Goal: Task Accomplishment & Management: Manage account settings

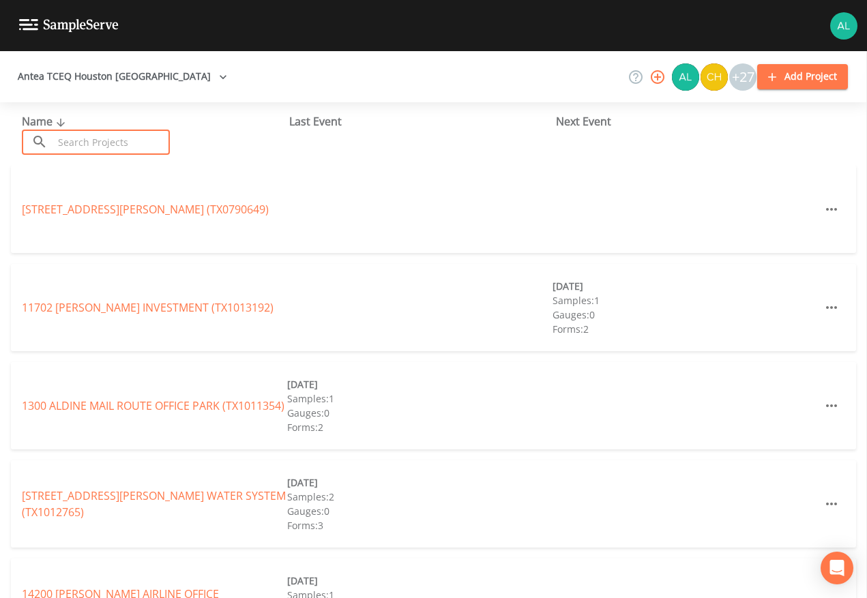
click at [101, 151] on input "text" at bounding box center [111, 142] width 117 height 25
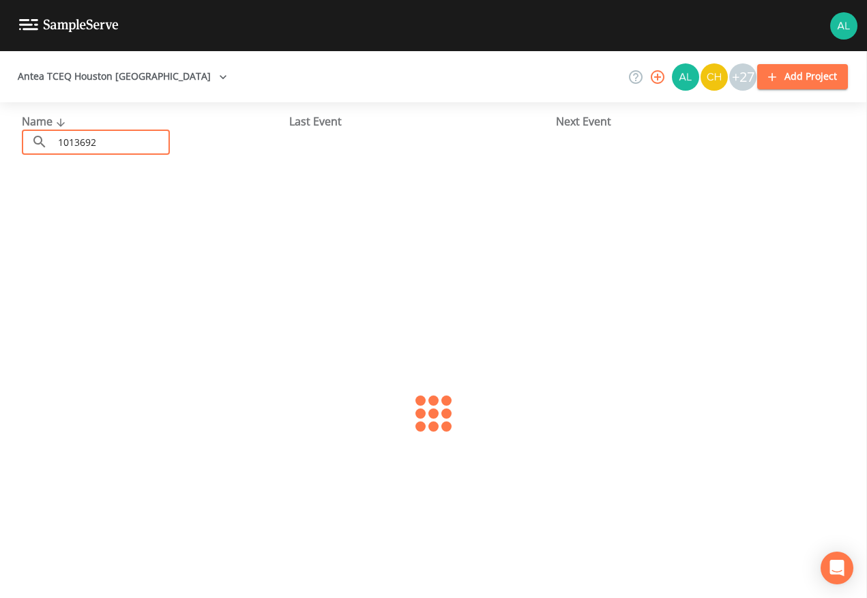
type input "1013692"
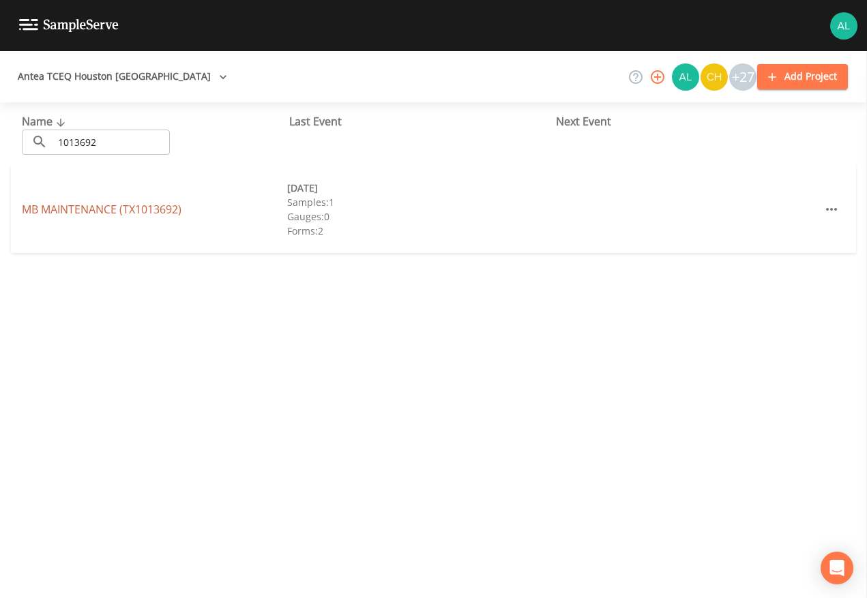
click at [99, 207] on link "MB MAINTENANCE (TX1013692)" at bounding box center [102, 209] width 160 height 15
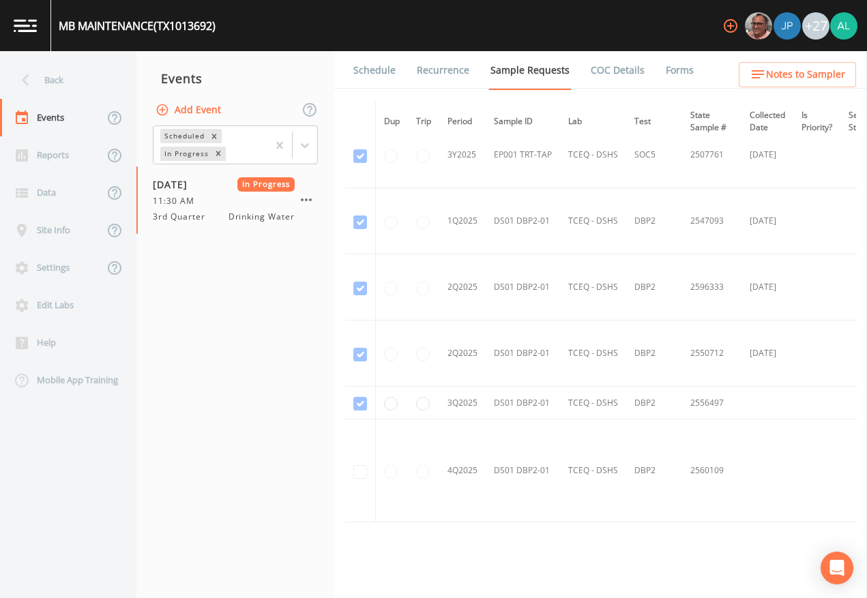
scroll to position [1533, 0]
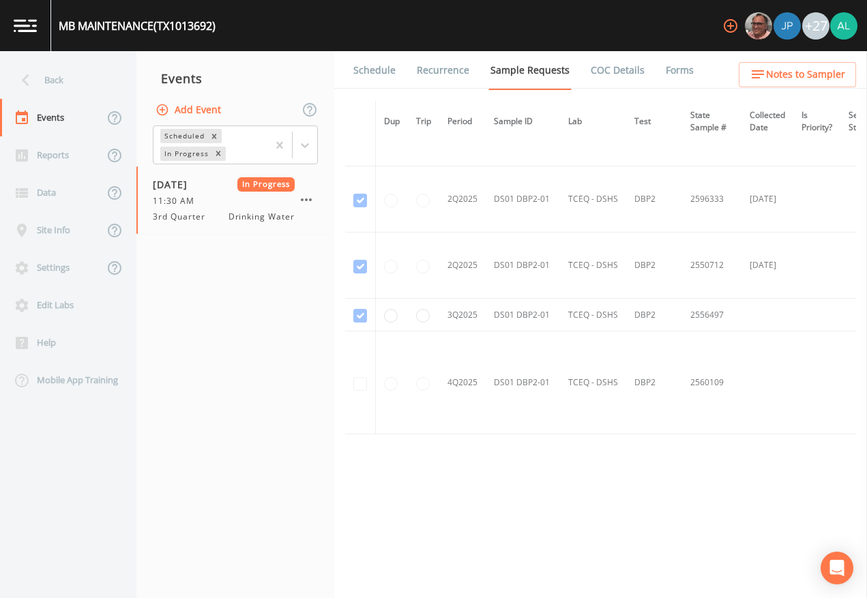
click at [378, 75] on link "Schedule" at bounding box center [374, 70] width 46 height 38
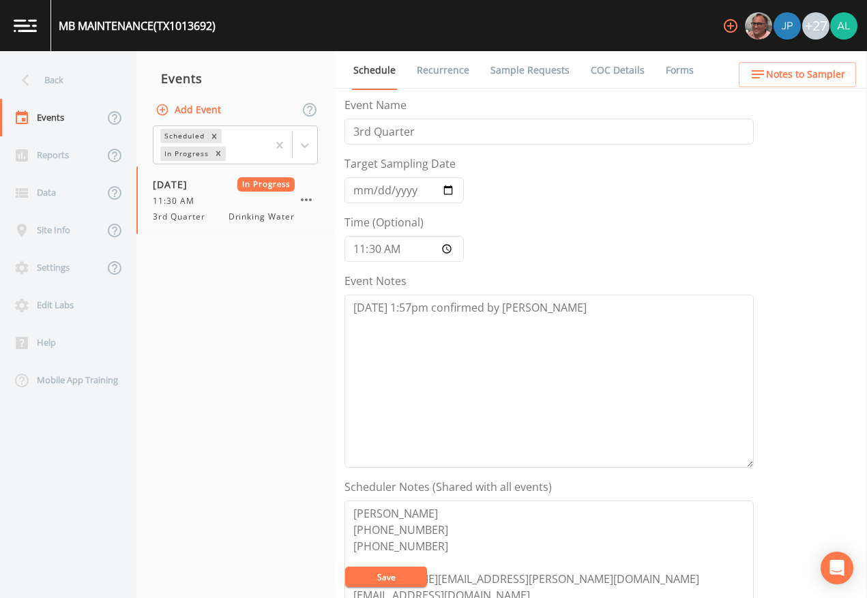
click at [676, 63] on link "Forms" at bounding box center [679, 70] width 32 height 38
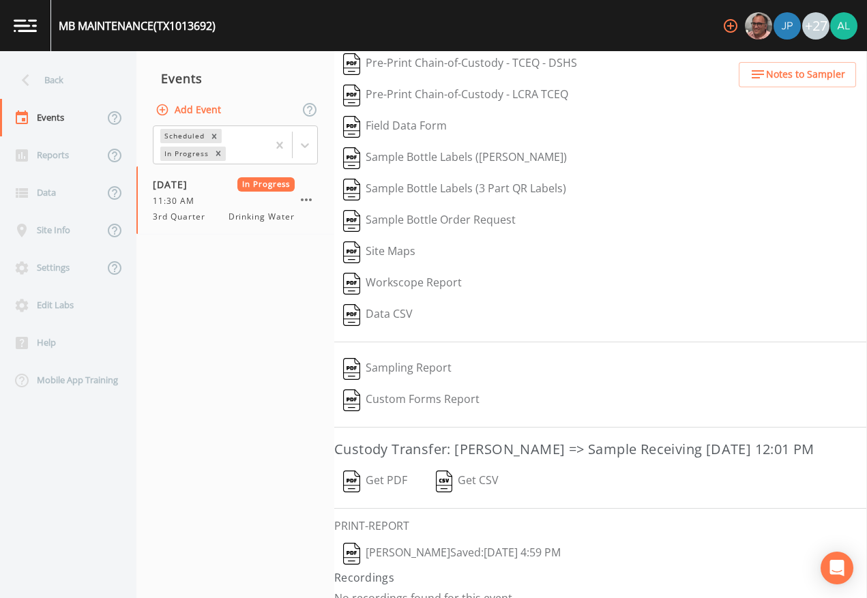
scroll to position [81, 0]
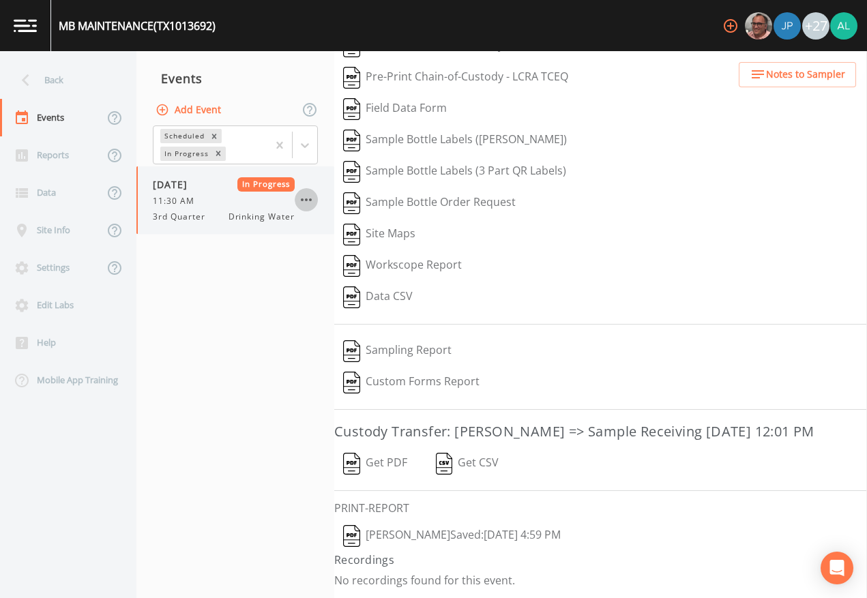
click at [312, 196] on icon "button" at bounding box center [306, 200] width 16 height 16
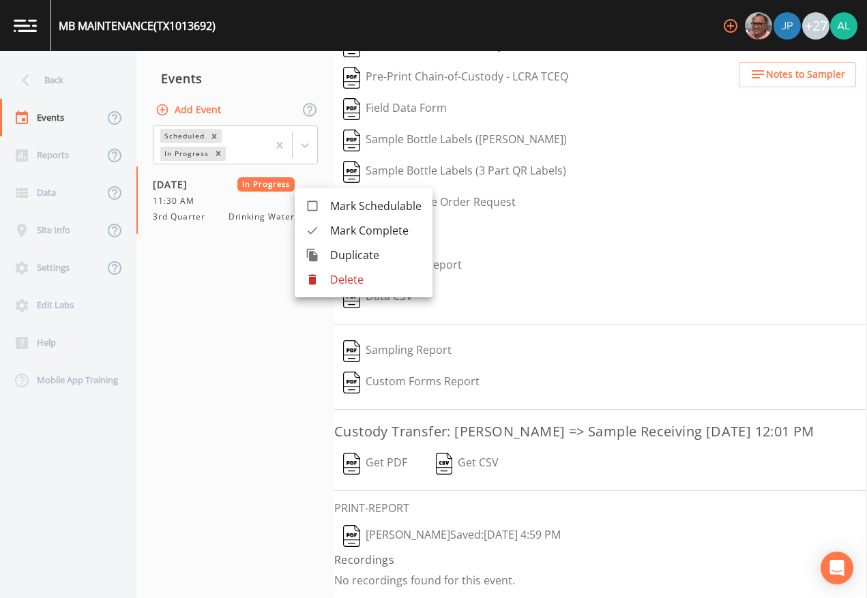
click at [395, 234] on span "Mark Complete" at bounding box center [375, 230] width 91 height 16
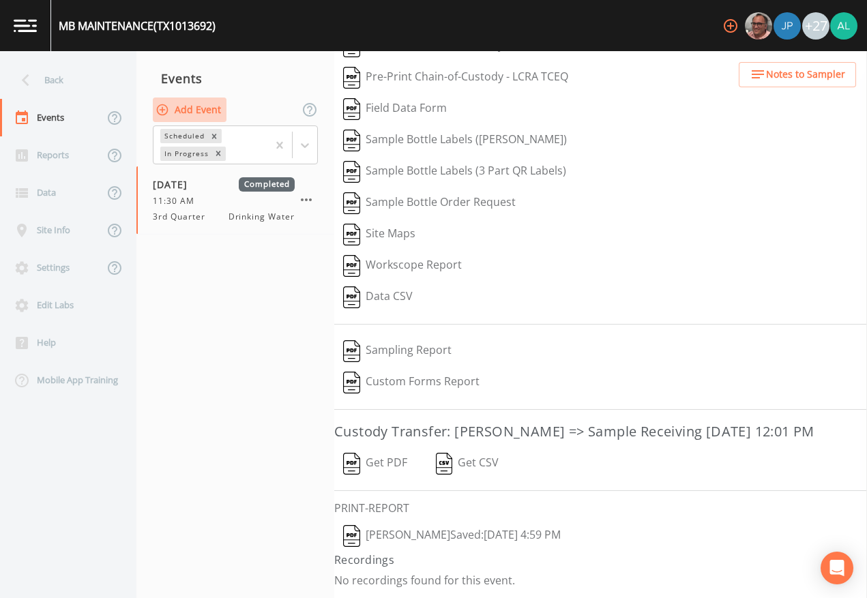
click at [194, 102] on button "Add Event" at bounding box center [190, 110] width 74 height 25
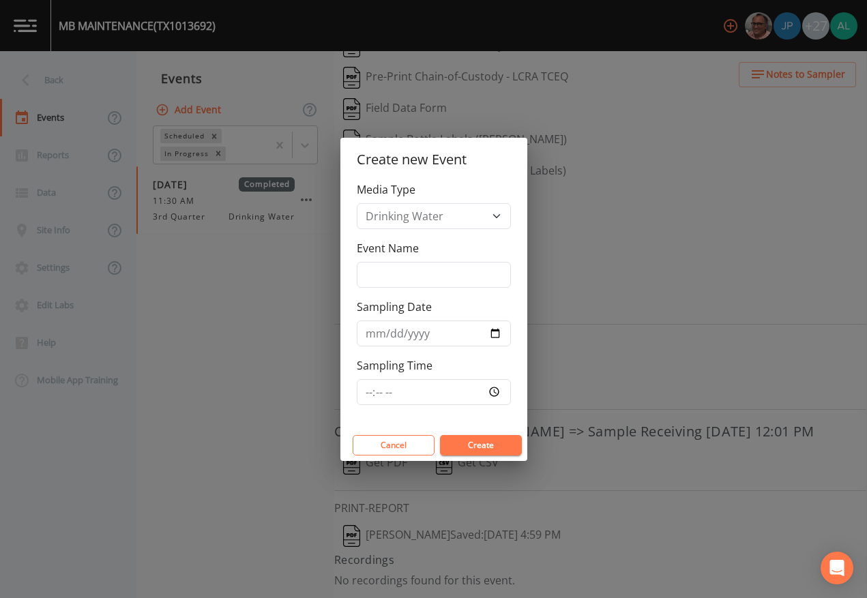
click at [442, 290] on div "Media Type Drinking Water Event Name Sampling Date Sampling Time" at bounding box center [433, 305] width 187 height 248
click at [438, 278] on input "Event Name" at bounding box center [434, 275] width 154 height 26
type input "4th Quarter"
click at [374, 395] on input "Sampling Time" at bounding box center [434, 392] width 154 height 26
click at [383, 334] on input "[DATE]" at bounding box center [434, 333] width 154 height 26
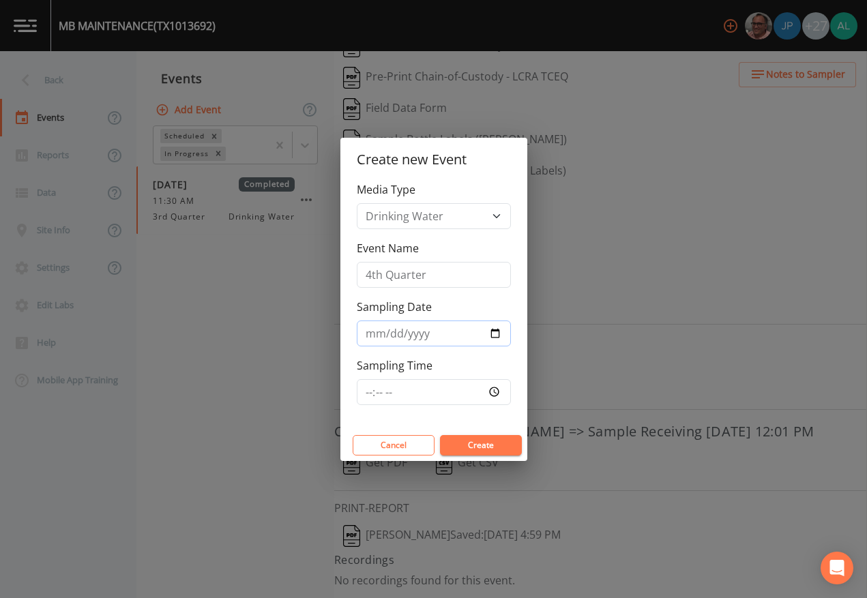
type input "[DATE]"
click at [371, 395] on input "Sampling Time" at bounding box center [434, 392] width 154 height 26
type input "08:30"
click at [440, 435] on button "Create" at bounding box center [481, 445] width 82 height 20
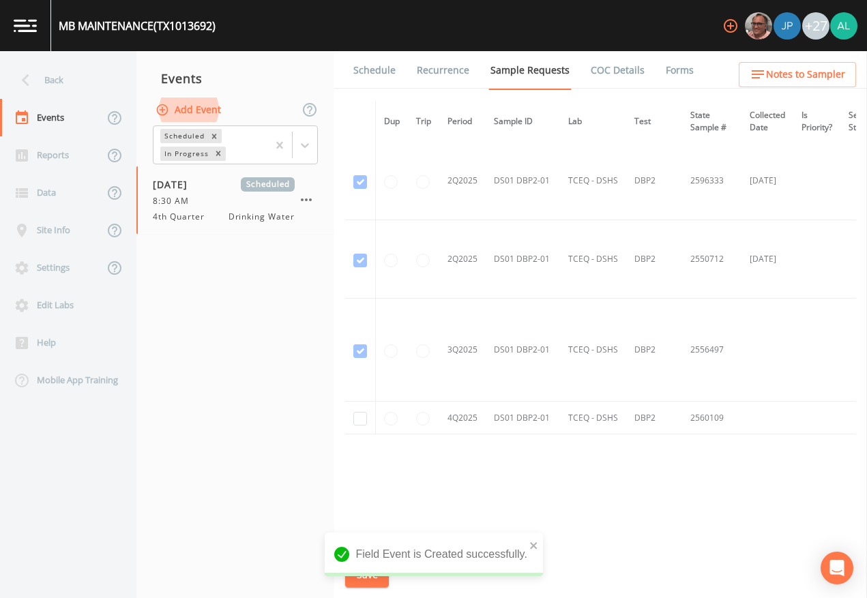
scroll to position [1827, 0]
click at [357, 413] on input "checkbox" at bounding box center [360, 419] width 14 height 14
checkbox input "true"
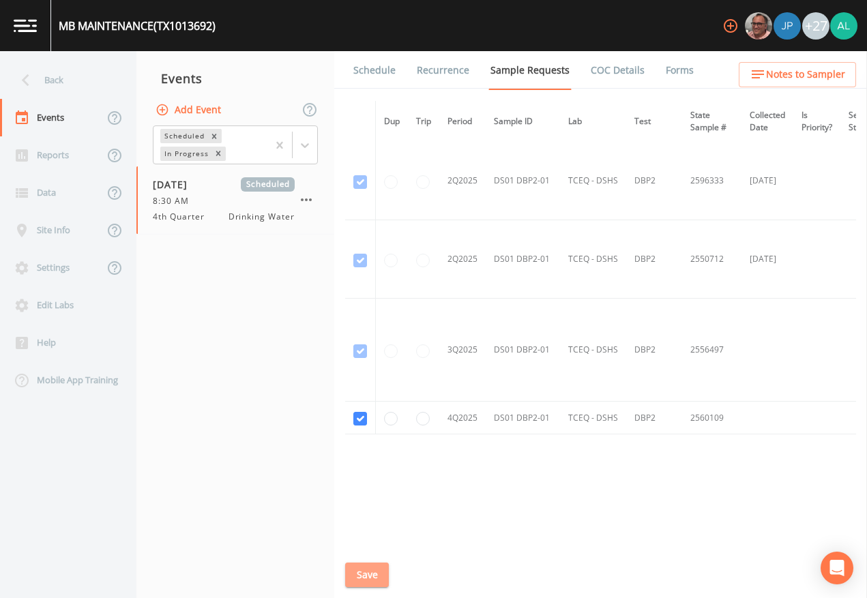
click at [351, 574] on button "Save" at bounding box center [367, 575] width 44 height 25
click at [340, 580] on div "Schedule Recurrence Sample Requests COC Details Forms Dup Trip Period Sample ID…" at bounding box center [600, 324] width 533 height 547
click at [347, 580] on button "Save" at bounding box center [367, 575] width 44 height 25
click at [84, 87] on div "Back" at bounding box center [61, 80] width 123 height 38
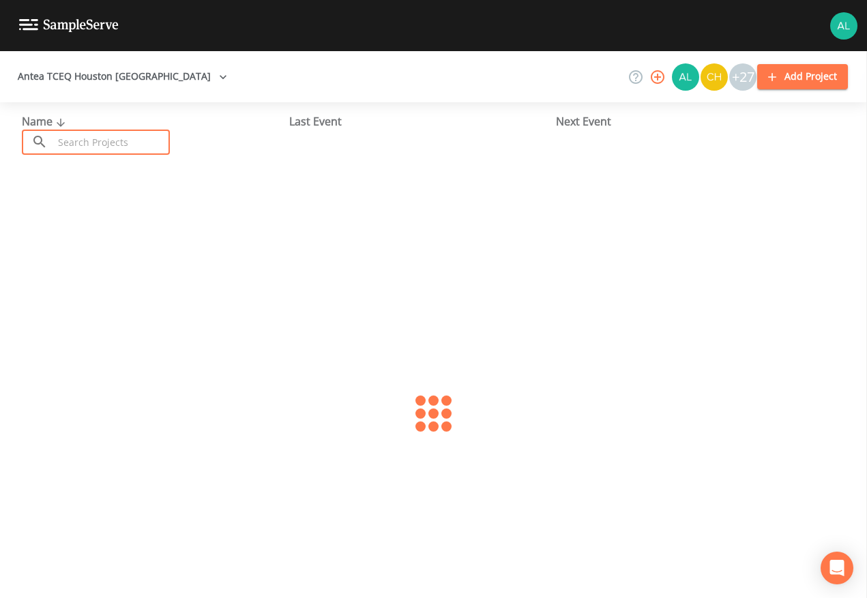
click at [91, 131] on input "text" at bounding box center [111, 142] width 117 height 25
type input "1011513"
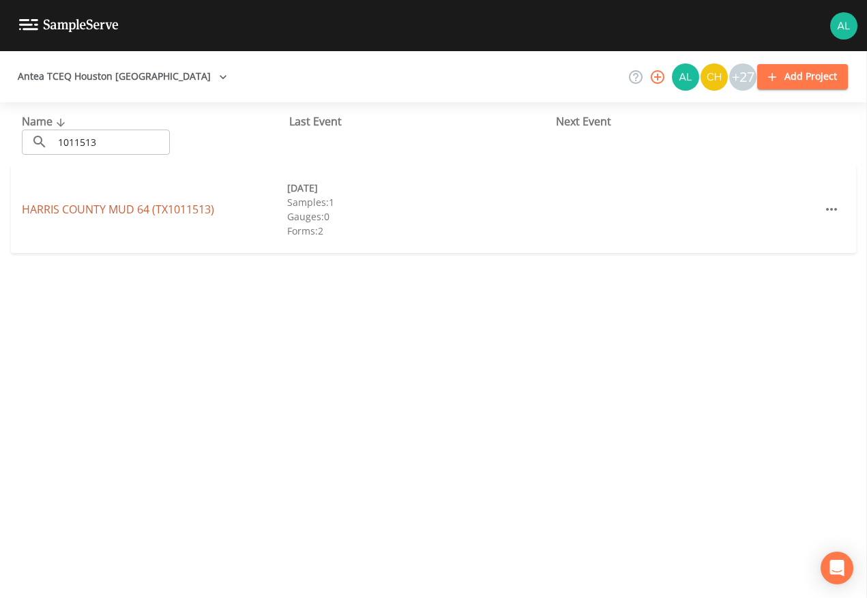
click at [95, 205] on link "[GEOGRAPHIC_DATA] 64 (TX1011513)" at bounding box center [118, 209] width 192 height 15
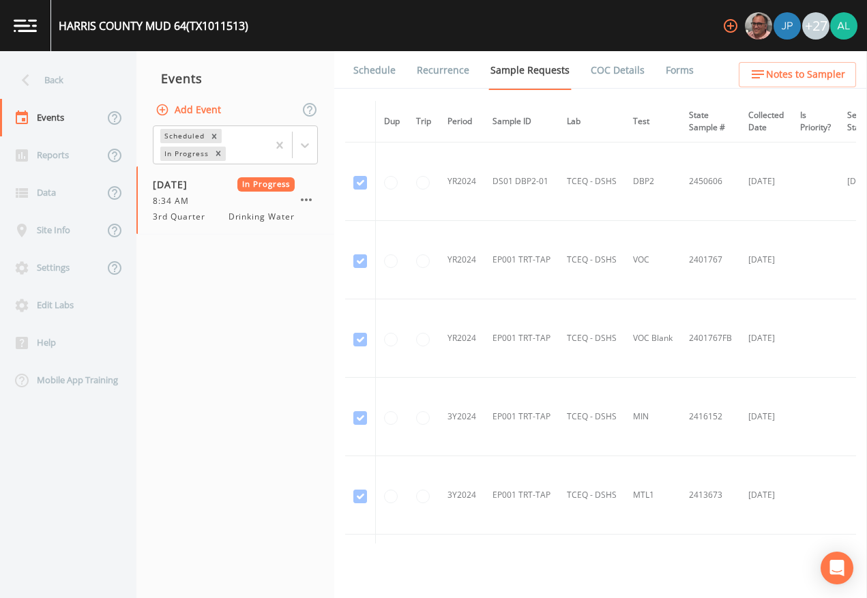
click at [663, 66] on link "Forms" at bounding box center [679, 70] width 32 height 38
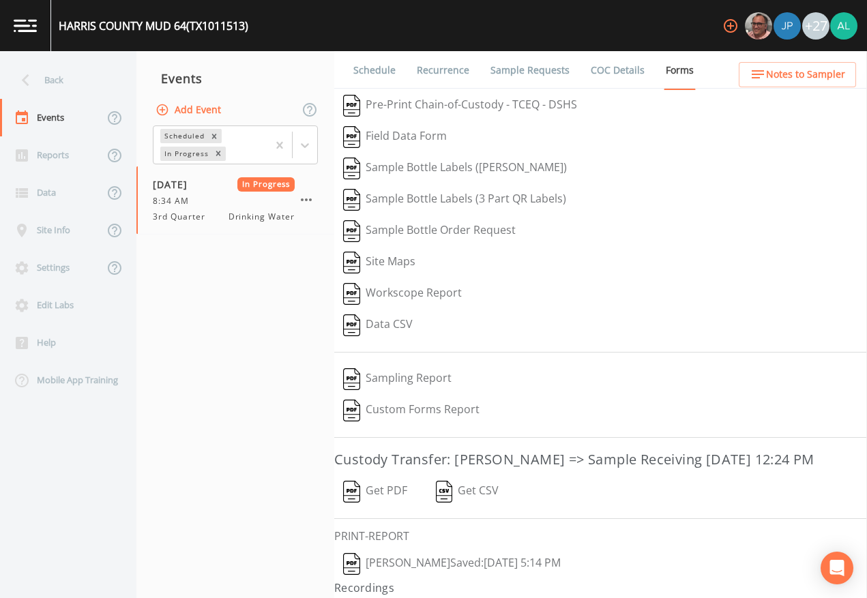
scroll to position [50, 0]
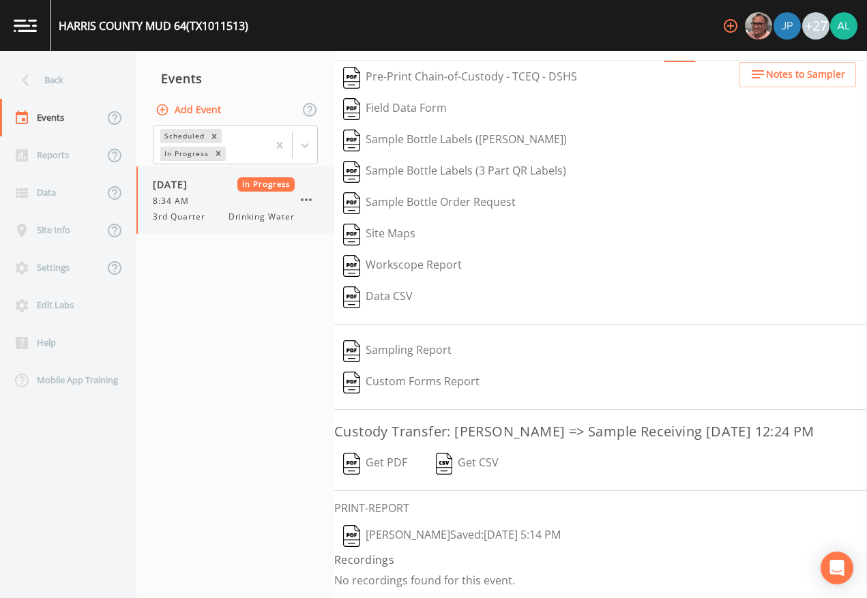
click at [306, 196] on icon "button" at bounding box center [306, 200] width 16 height 16
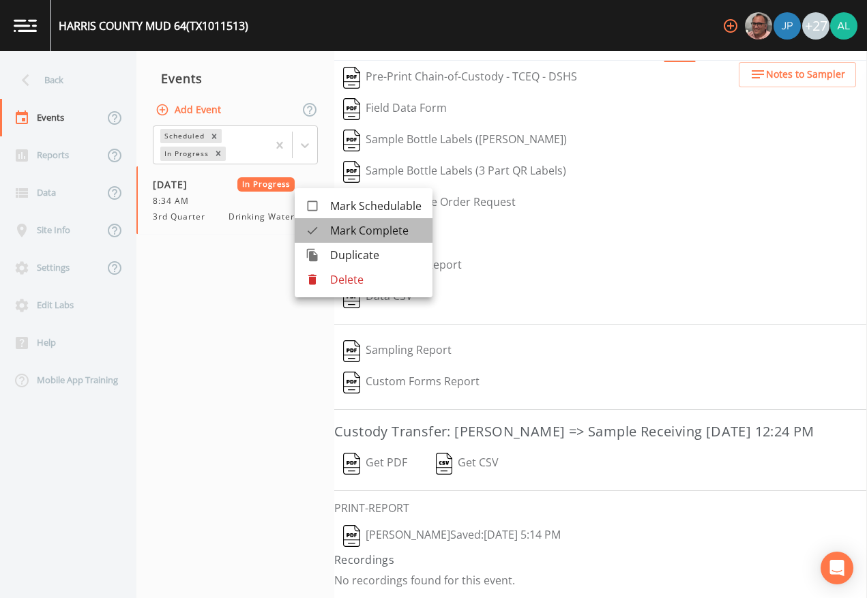
click at [360, 227] on span "Mark Complete" at bounding box center [375, 230] width 91 height 16
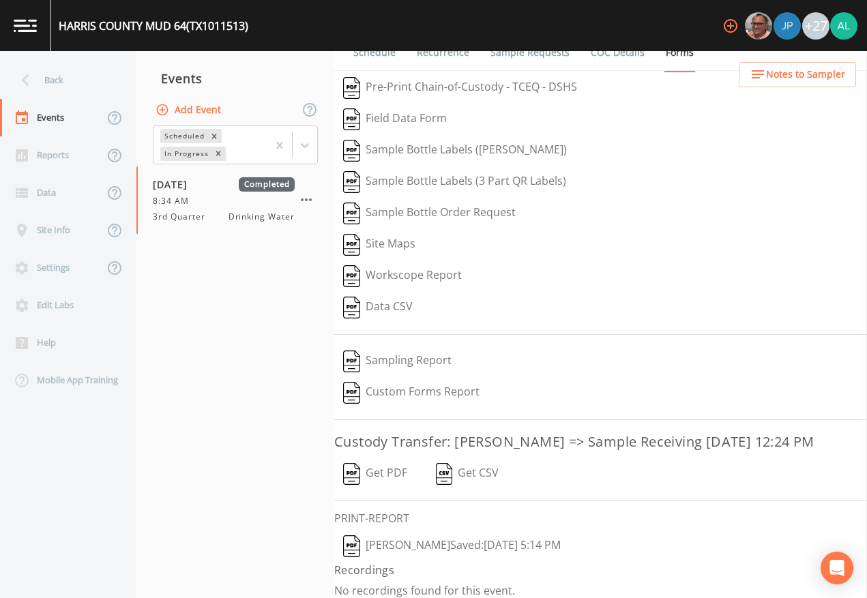
scroll to position [0, 0]
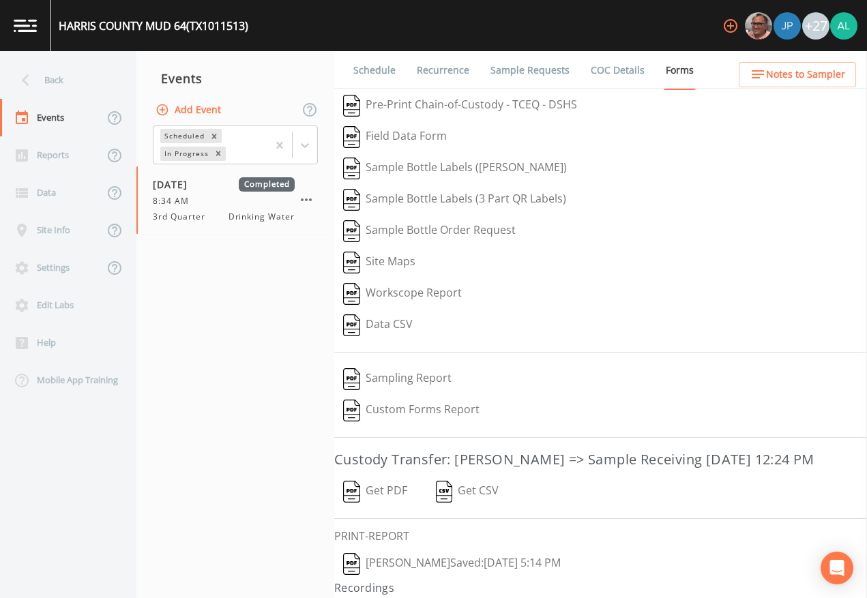
click at [506, 69] on link "Sample Requests" at bounding box center [529, 70] width 83 height 38
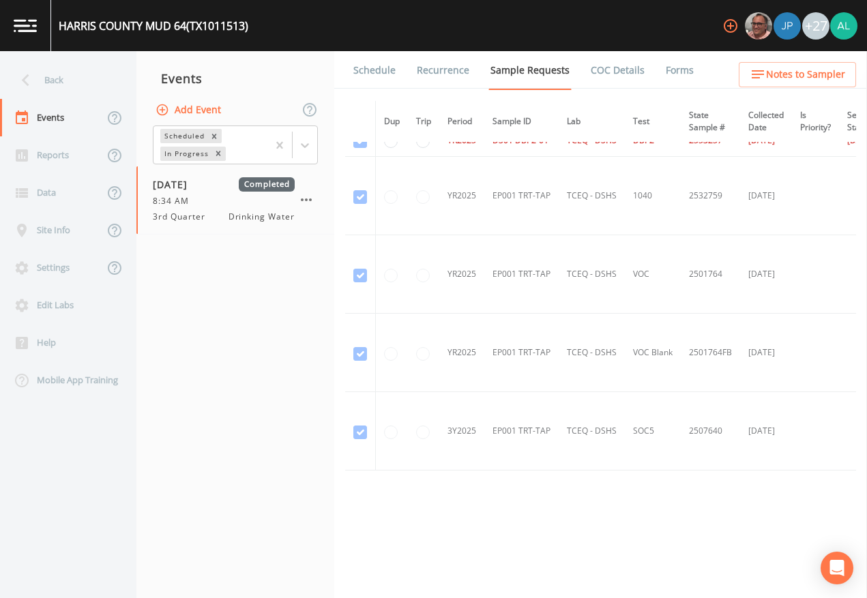
scroll to position [450, 0]
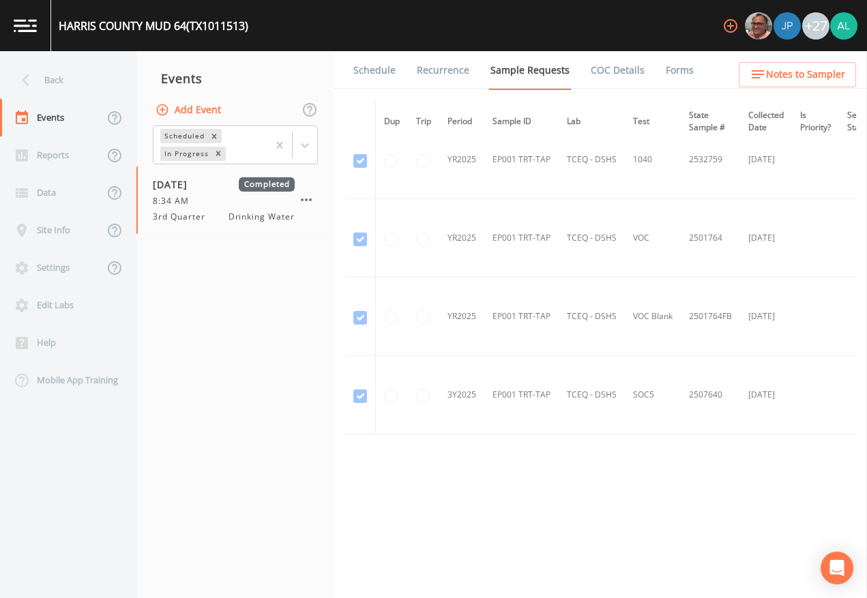
click at [502, 539] on div "Dup Trip Period Sample ID Lab Test State Sample # Collected Date Is Priority? S…" at bounding box center [600, 322] width 511 height 443
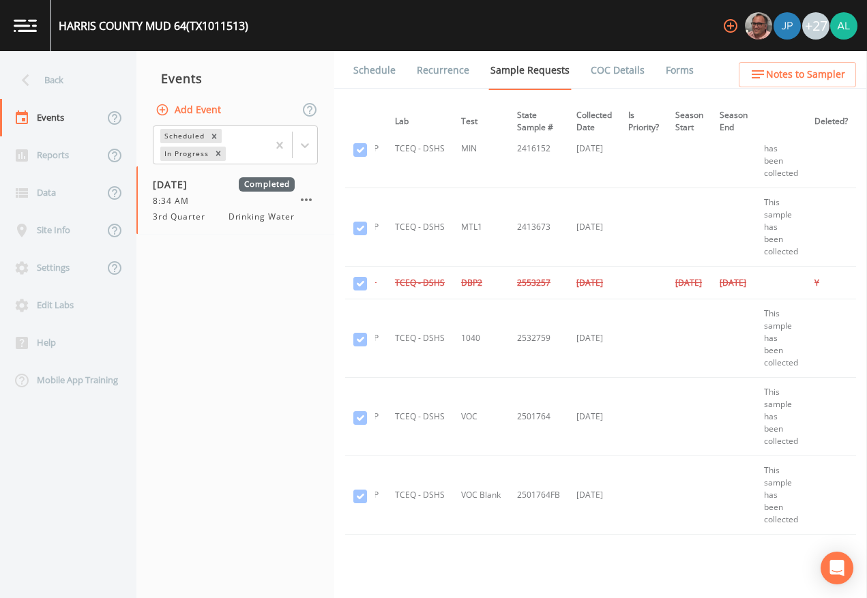
scroll to position [245, 195]
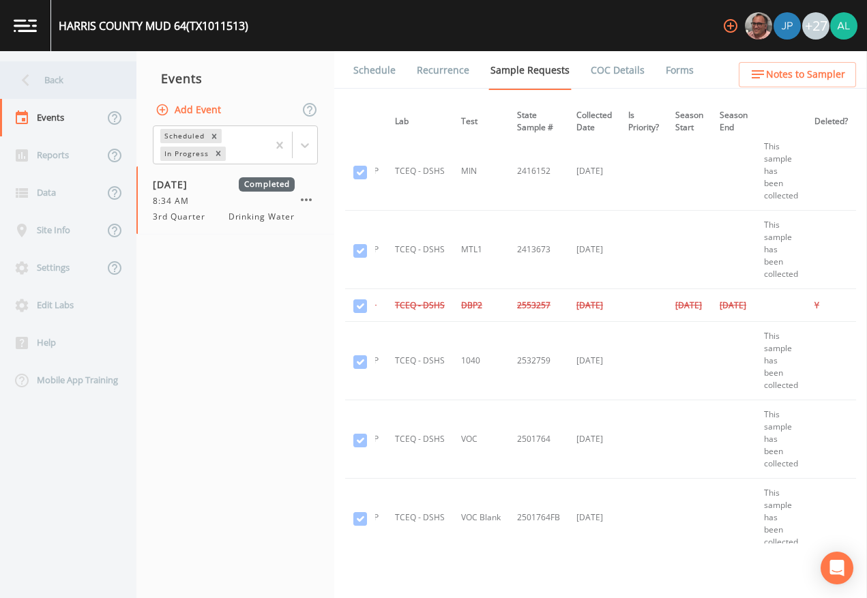
click at [71, 75] on div "Back" at bounding box center [61, 80] width 123 height 38
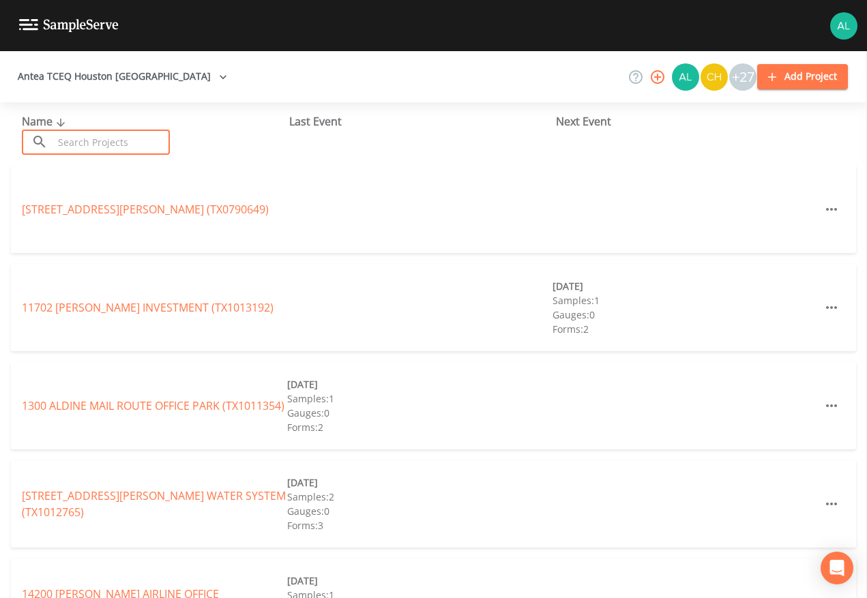
click at [131, 143] on input "text" at bounding box center [111, 142] width 117 height 25
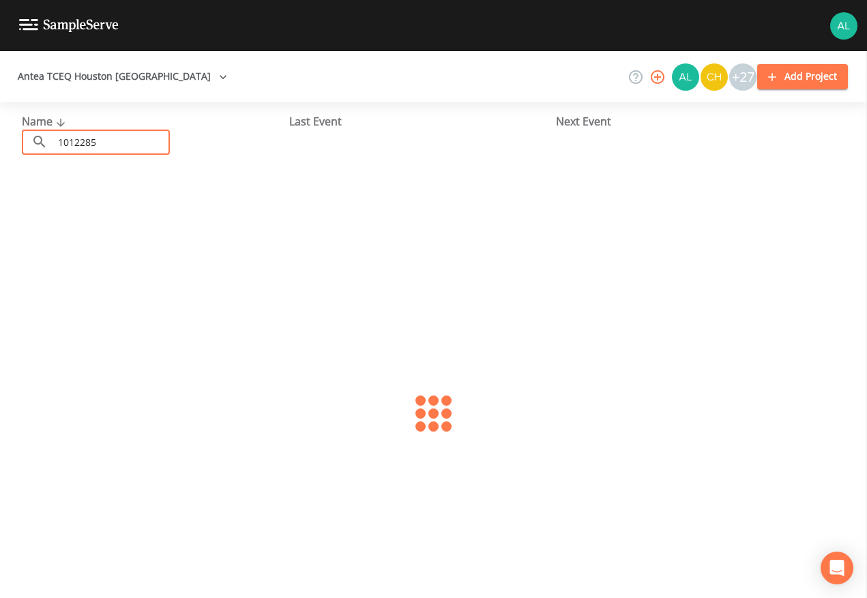
type input "1012285"
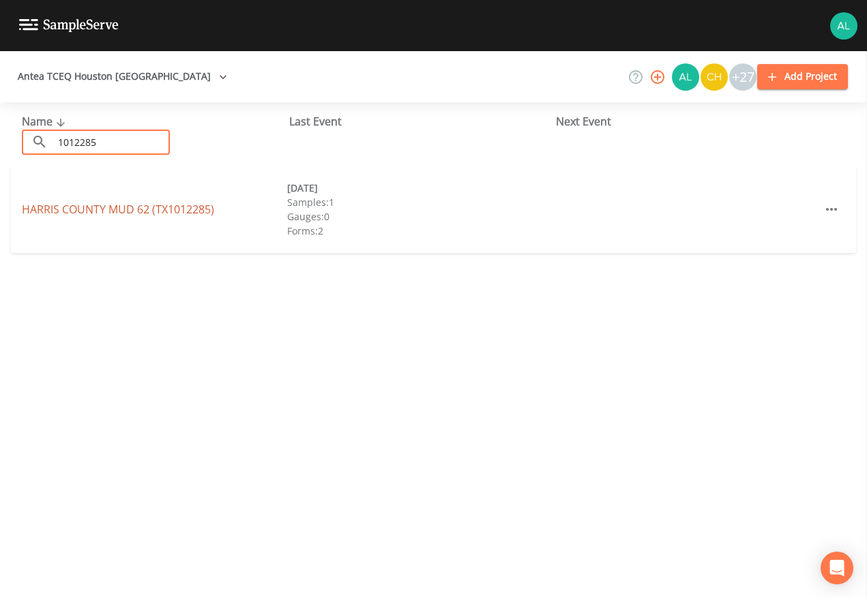
click at [123, 212] on link "[GEOGRAPHIC_DATA] 62 (TX1012285)" at bounding box center [118, 209] width 192 height 15
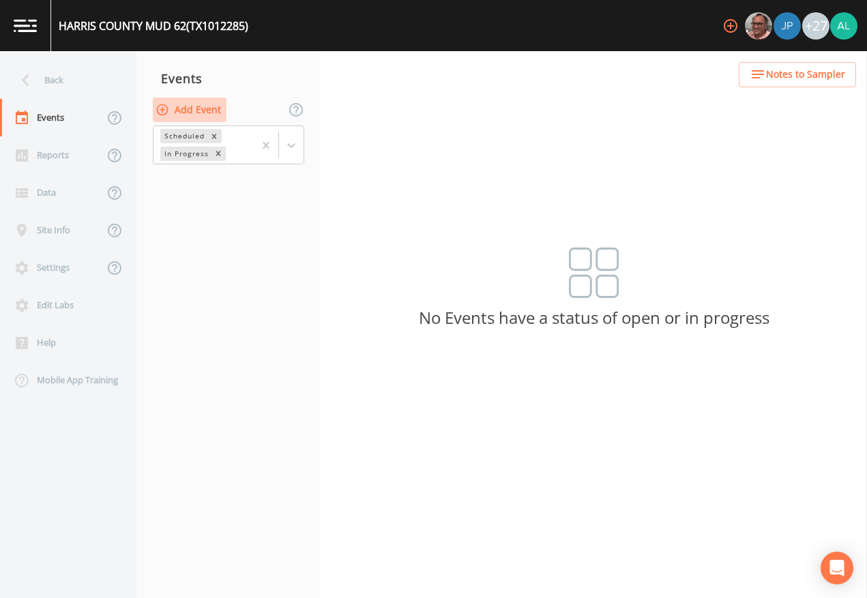
click at [185, 114] on button "Add Event" at bounding box center [190, 110] width 74 height 25
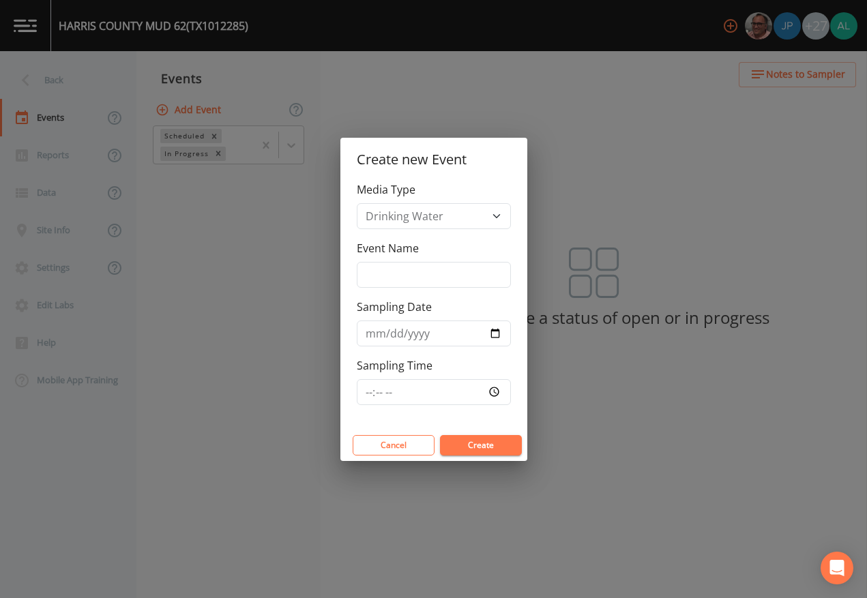
click at [402, 260] on div "Event Name" at bounding box center [434, 264] width 154 height 48
click at [399, 275] on input "Event Name" at bounding box center [434, 275] width 154 height 26
type input "4th Quarter"
click at [387, 332] on input "[DATE]" at bounding box center [434, 333] width 154 height 26
type input "[DATE]"
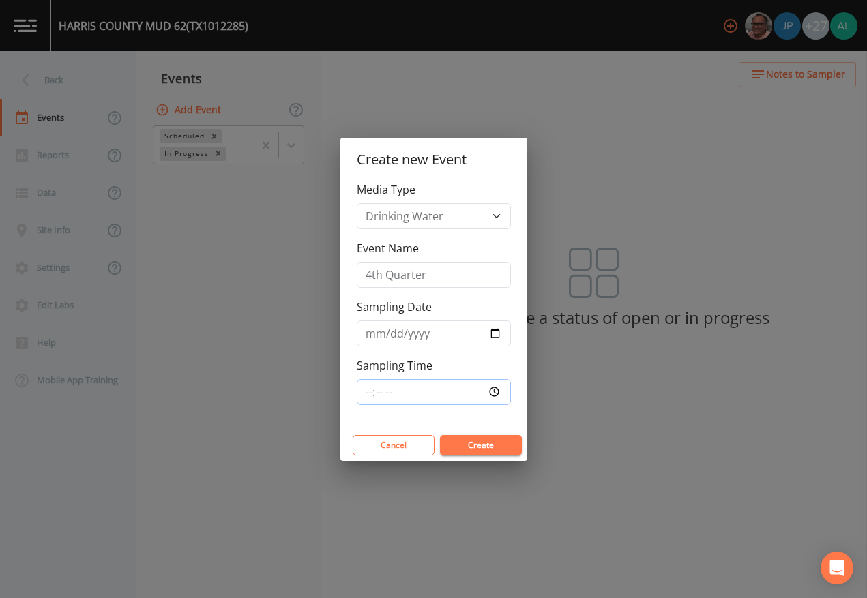
click at [376, 393] on input "Sampling Time" at bounding box center [434, 392] width 154 height 26
click at [363, 395] on input "Sampling Time" at bounding box center [434, 392] width 154 height 26
click at [369, 387] on input "Sampling Time" at bounding box center [434, 392] width 154 height 26
type input "08:00"
click at [440, 435] on button "Create" at bounding box center [481, 445] width 82 height 20
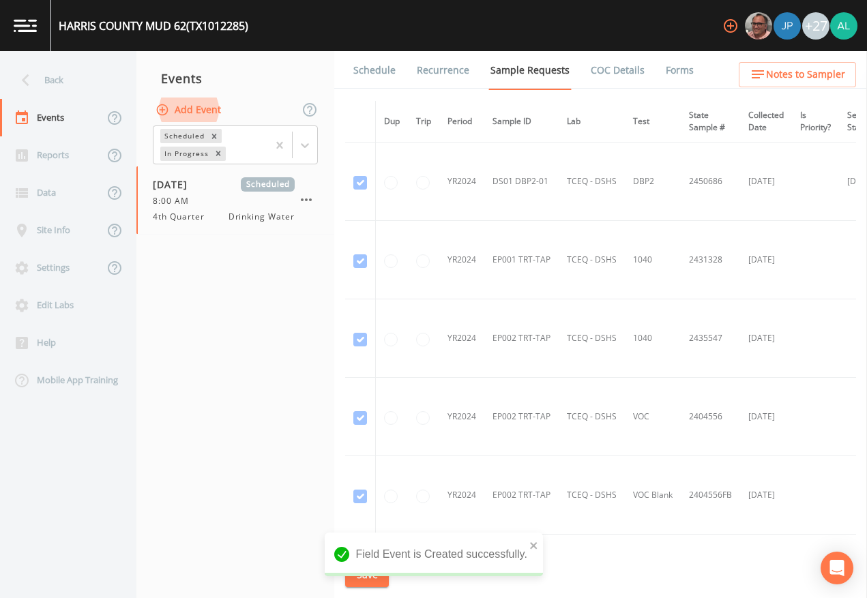
click at [369, 80] on link "Schedule" at bounding box center [374, 70] width 46 height 38
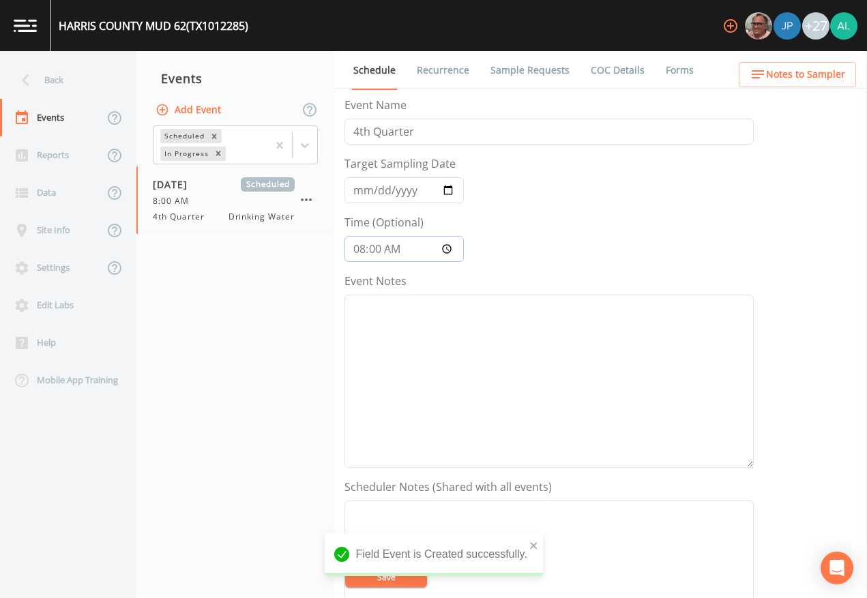
click at [372, 254] on input "08:00:00" at bounding box center [403, 249] width 119 height 26
type input "08:01"
click at [345, 567] on button "Save" at bounding box center [386, 577] width 82 height 20
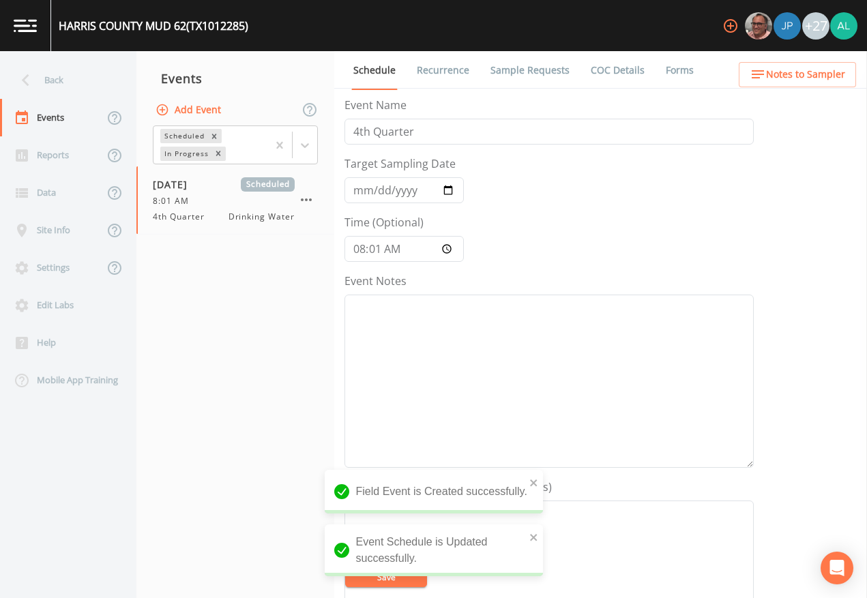
click at [539, 63] on link "Sample Requests" at bounding box center [529, 70] width 83 height 38
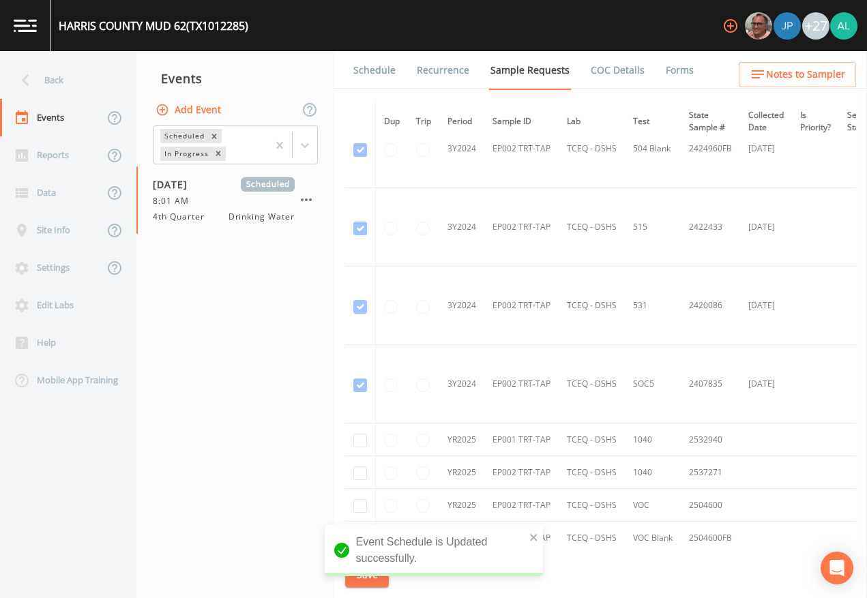
scroll to position [627, 0]
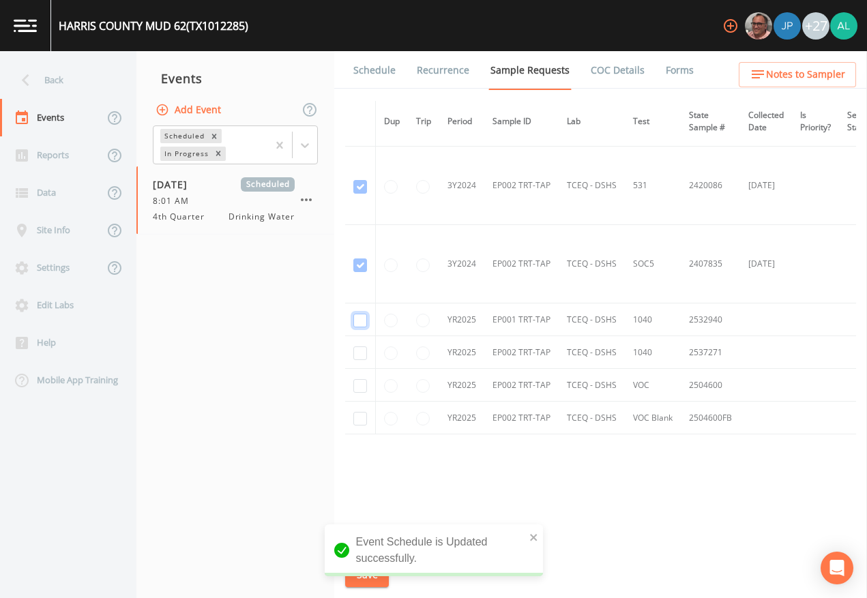
click at [357, 319] on input "checkbox" at bounding box center [360, 321] width 14 height 14
checkbox input "true"
click at [357, 346] on input "checkbox" at bounding box center [360, 353] width 14 height 14
checkbox input "true"
click at [353, 371] on td at bounding box center [360, 385] width 31 height 33
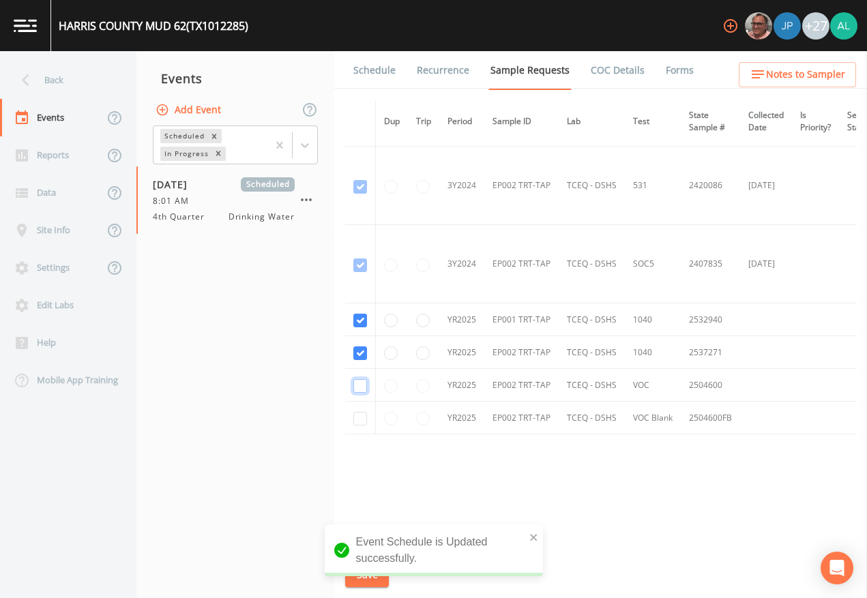
click at [353, 383] on input "checkbox" at bounding box center [360, 386] width 14 height 14
checkbox input "true"
click at [361, 423] on td at bounding box center [360, 418] width 31 height 33
click at [365, 416] on input "checkbox" at bounding box center [360, 419] width 14 height 14
checkbox input "true"
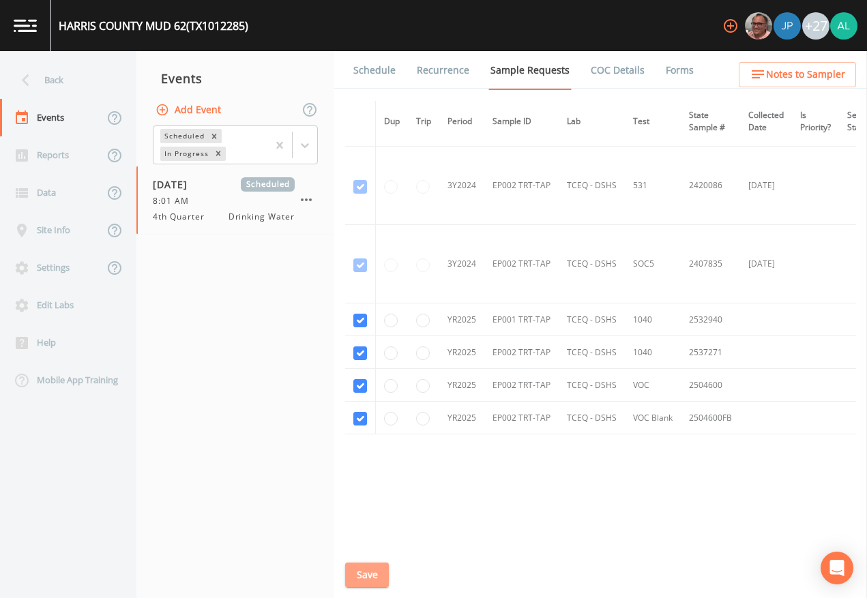
drag, startPoint x: 367, startPoint y: 565, endPoint x: 382, endPoint y: 520, distance: 47.4
click at [368, 564] on button "Save" at bounding box center [367, 575] width 44 height 25
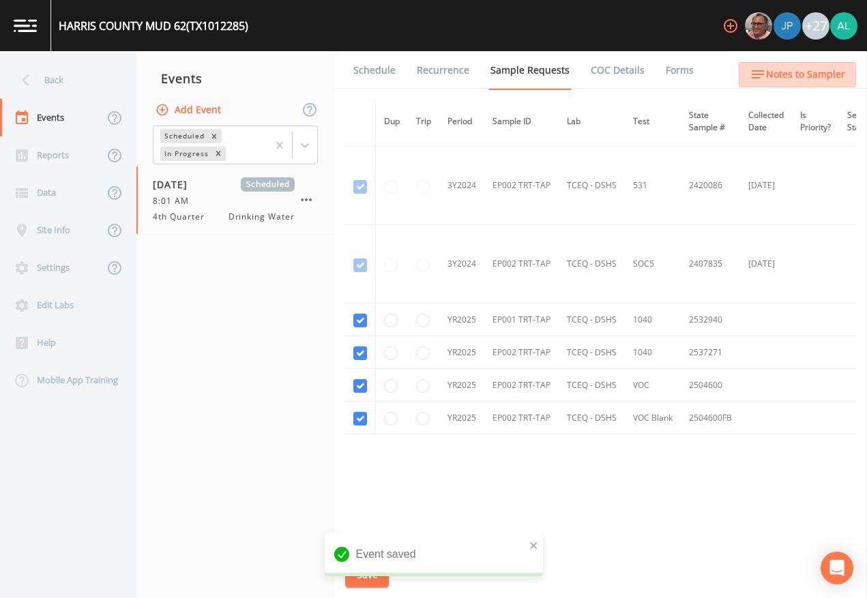
click at [790, 78] on span "Notes to Sampler" at bounding box center [805, 74] width 79 height 17
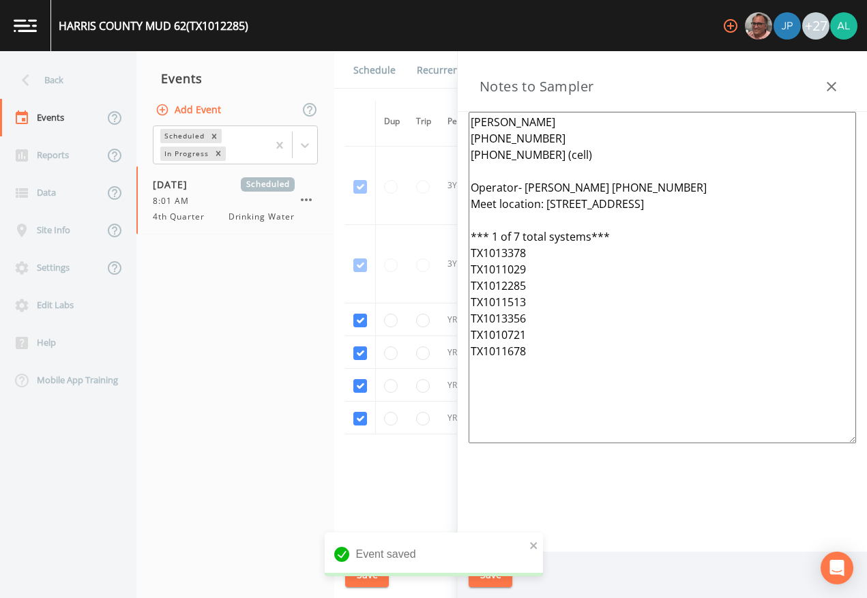
click at [831, 96] on button "button" at bounding box center [831, 86] width 27 height 27
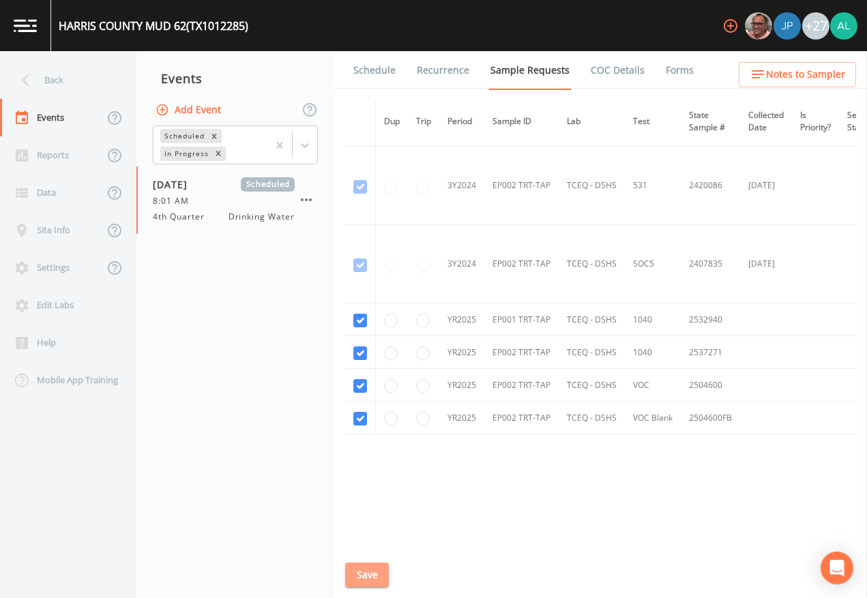
click at [349, 576] on button "Save" at bounding box center [367, 575] width 44 height 25
click at [71, 74] on div "Back" at bounding box center [61, 80] width 123 height 38
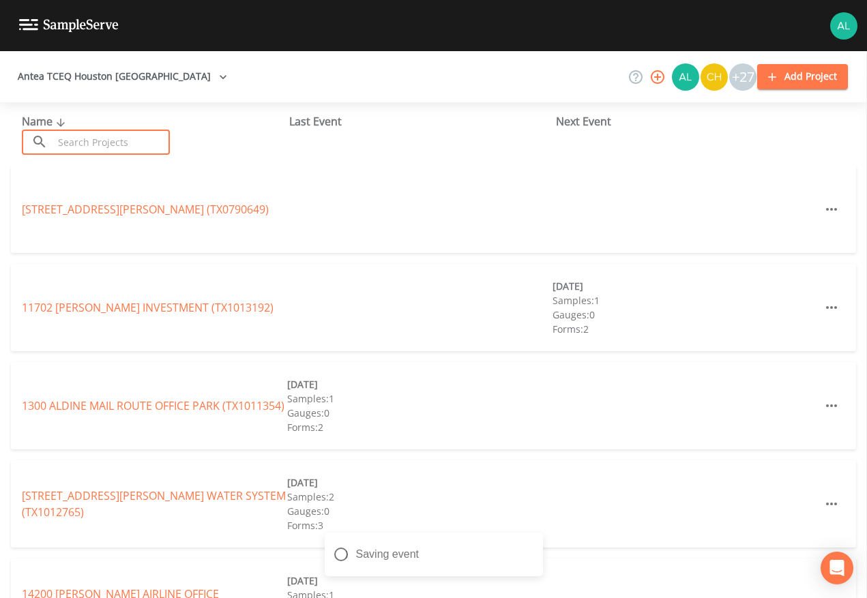
click at [86, 149] on input "text" at bounding box center [111, 142] width 117 height 25
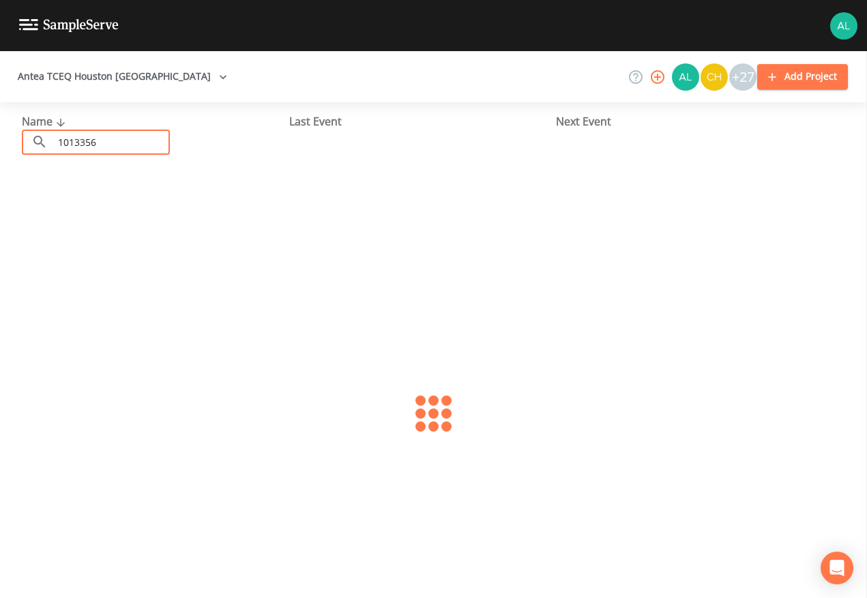
type input "1013356"
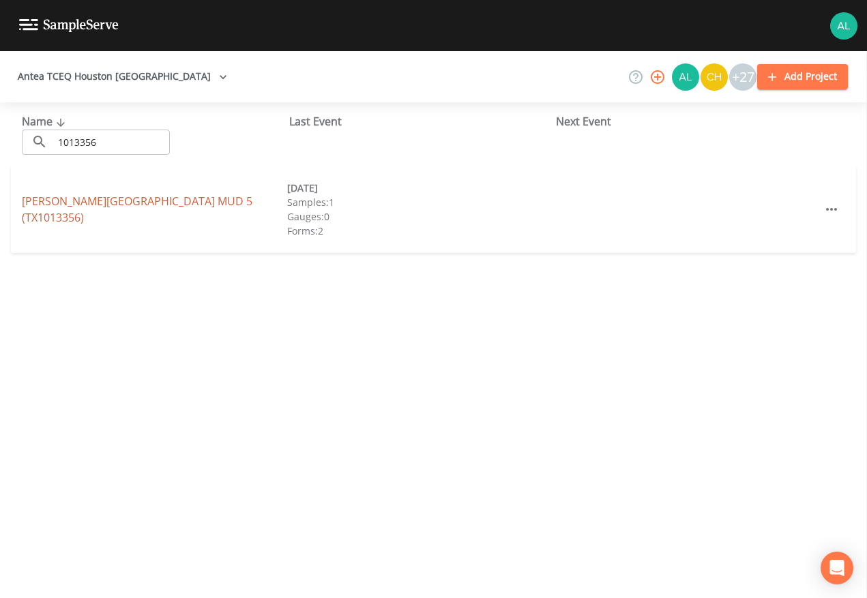
click at [195, 202] on div "[PERSON_NAME][GEOGRAPHIC_DATA] 5 (TX1013356) [DATE] Samples: 1 Gauges: 0 Forms:…" at bounding box center [433, 209] width 845 height 87
click at [196, 207] on link "[PERSON_NAME][GEOGRAPHIC_DATA] 5 (TX1013356)" at bounding box center [137, 209] width 230 height 31
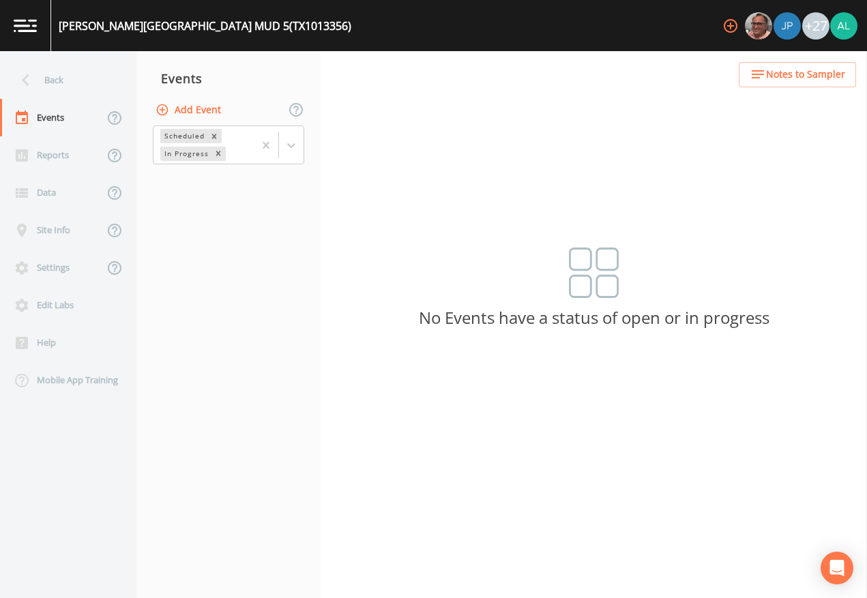
click at [210, 116] on button "Add Event" at bounding box center [190, 110] width 74 height 25
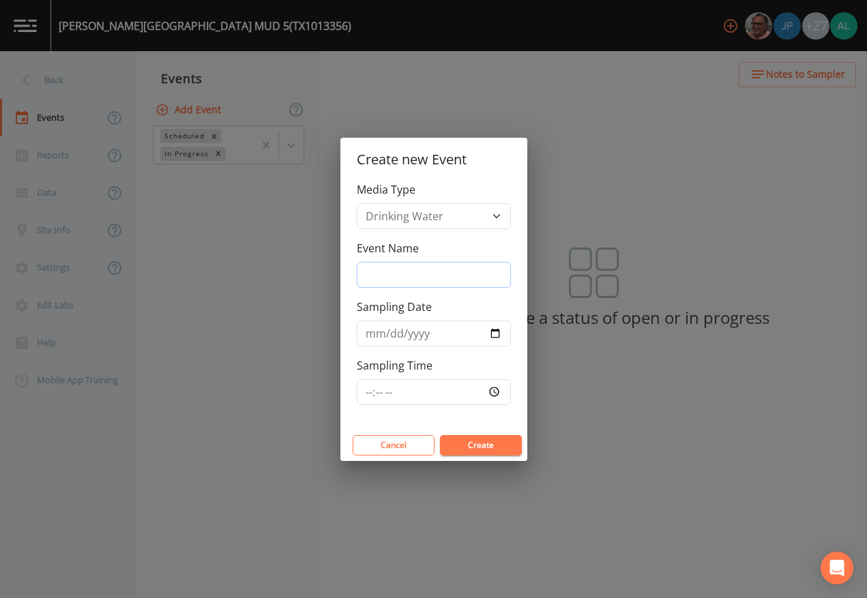
click at [380, 278] on input "Event Name" at bounding box center [434, 275] width 154 height 26
type input "4th Quarter"
type input "[DATE]"
click at [368, 393] on input "Sampling Time" at bounding box center [434, 392] width 154 height 26
type input "08:02"
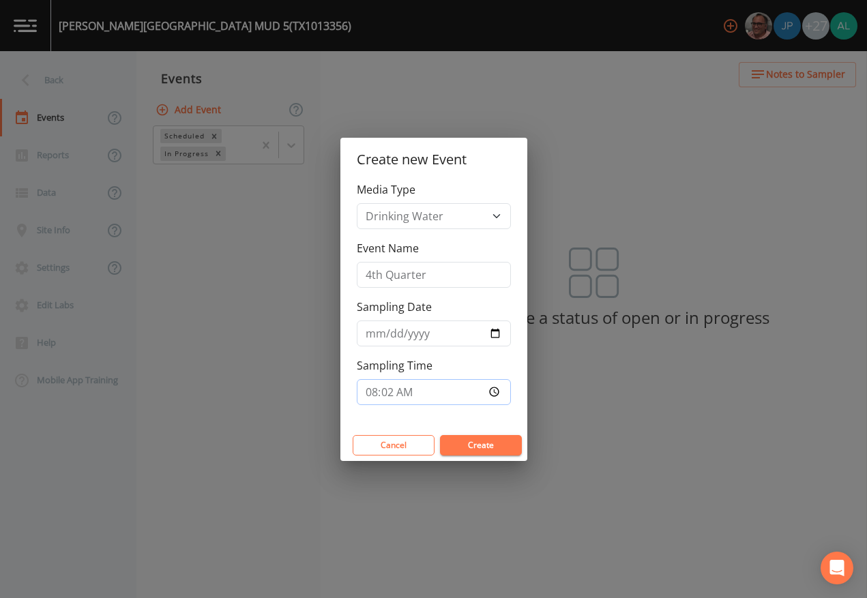
click at [440, 435] on button "Create" at bounding box center [481, 445] width 82 height 20
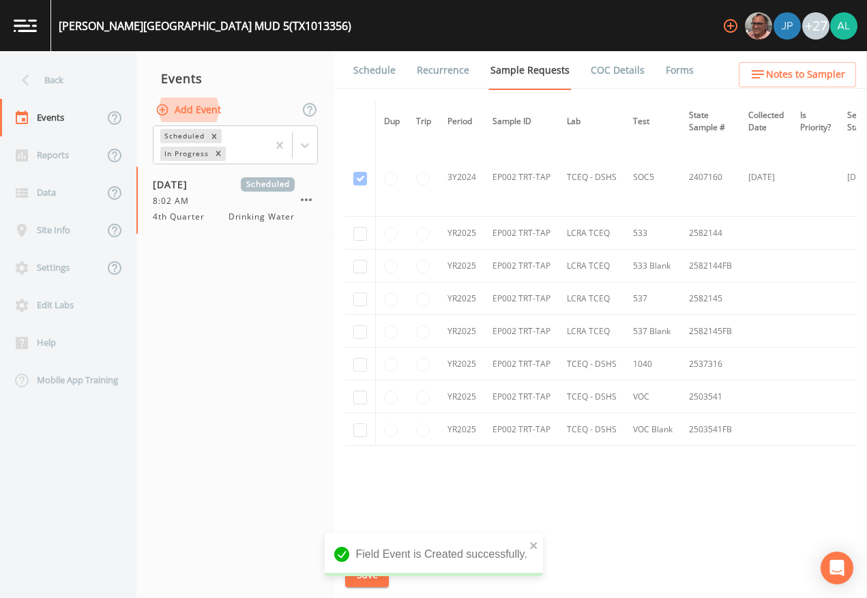
scroll to position [725, 0]
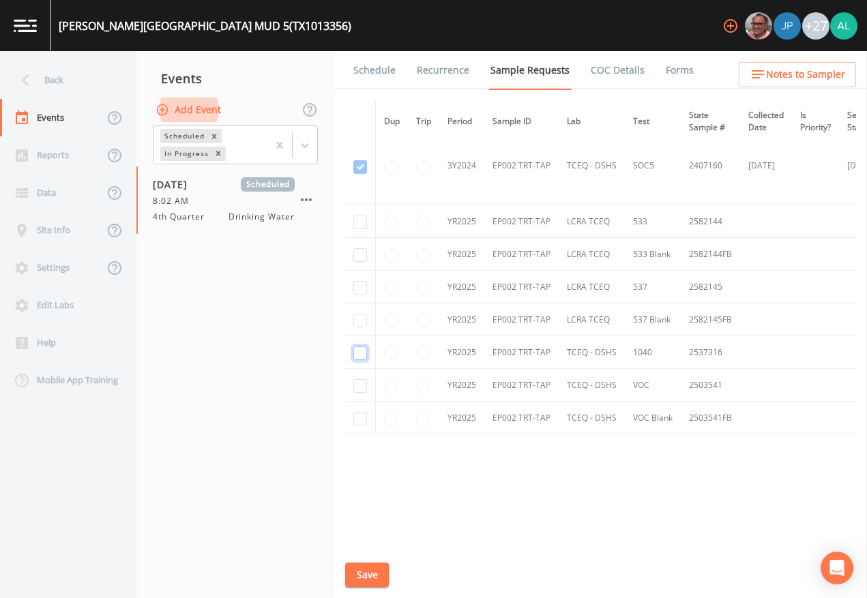
click at [365, 346] on input "checkbox" at bounding box center [360, 353] width 14 height 14
checkbox input "true"
click at [355, 381] on input "checkbox" at bounding box center [360, 386] width 14 height 14
checkbox input "true"
click at [344, 408] on div "Schedule Recurrence Sample Requests COC Details Forms Dup Trip Period Sample ID…" at bounding box center [600, 324] width 533 height 547
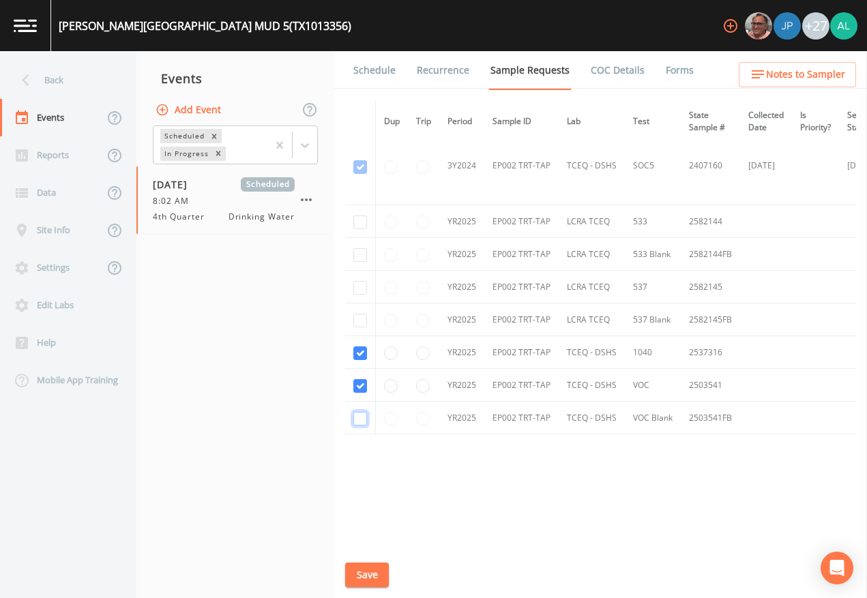
click at [355, 414] on input "checkbox" at bounding box center [360, 419] width 14 height 14
checkbox input "true"
click at [380, 571] on button "Save" at bounding box center [367, 575] width 44 height 25
click at [33, 74] on icon at bounding box center [26, 80] width 24 height 24
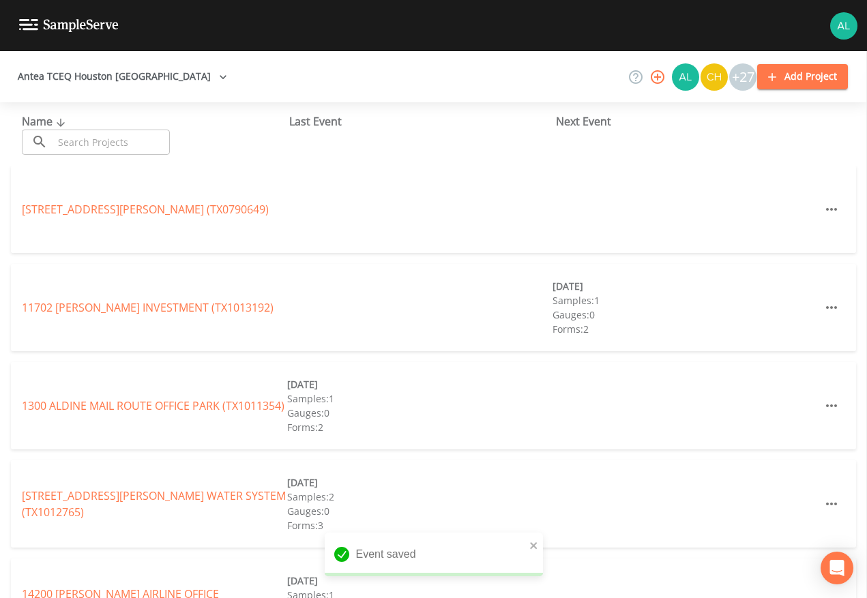
click at [90, 149] on input "text" at bounding box center [111, 142] width 117 height 25
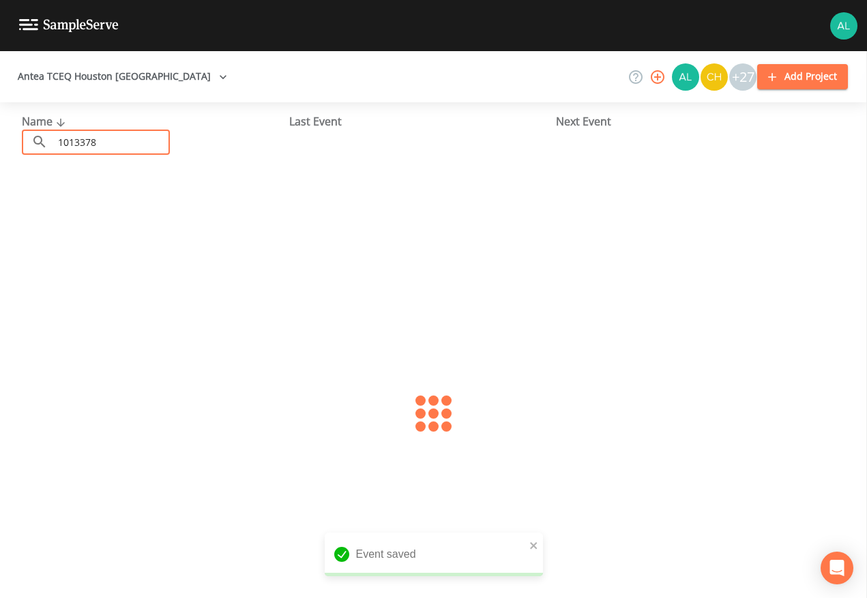
type input "1013378"
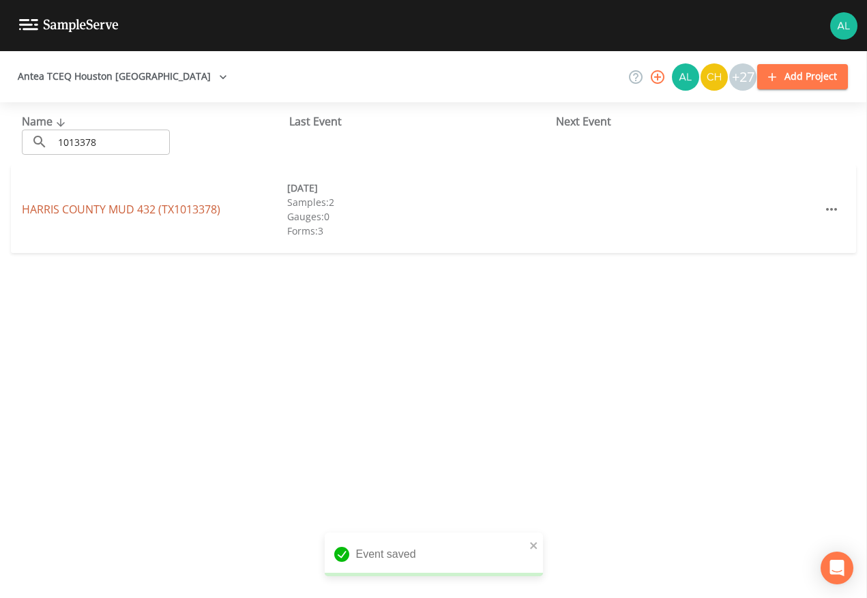
click at [69, 205] on link "[GEOGRAPHIC_DATA] 432 (TX1013378)" at bounding box center [121, 209] width 198 height 15
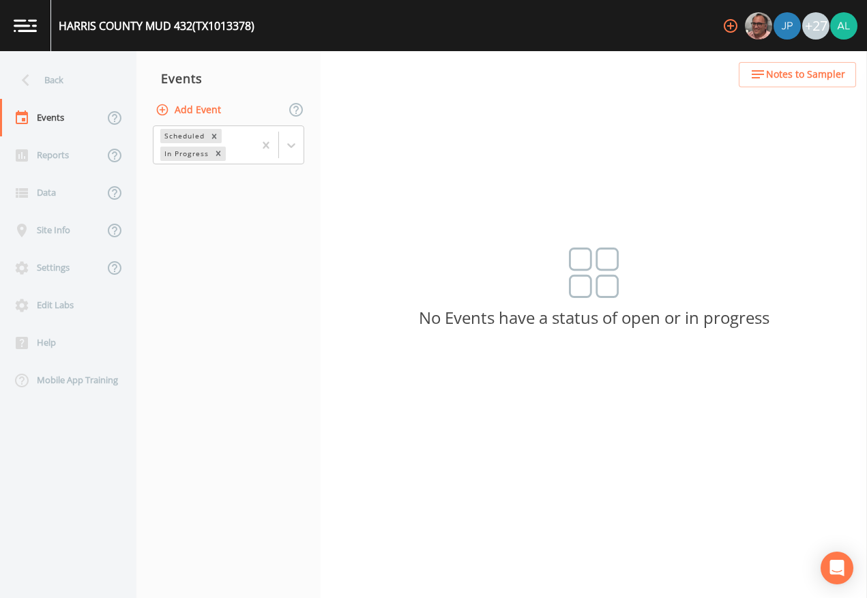
click at [188, 103] on button "Add Event" at bounding box center [190, 110] width 74 height 25
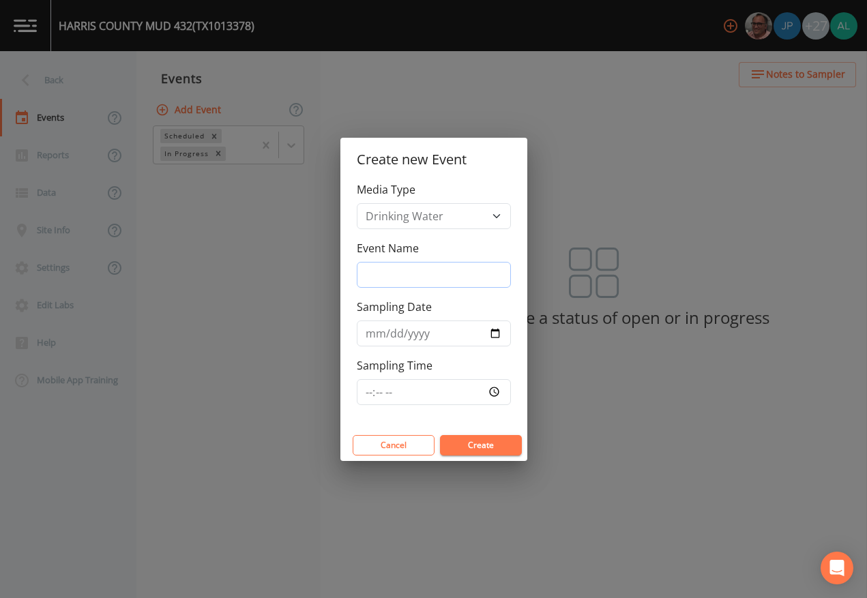
click at [404, 274] on input "Event Name" at bounding box center [434, 275] width 154 height 26
type input "4th Quarter"
type input "[DATE]"
click at [369, 397] on input "Sampling Time" at bounding box center [434, 392] width 154 height 26
type input "08:03"
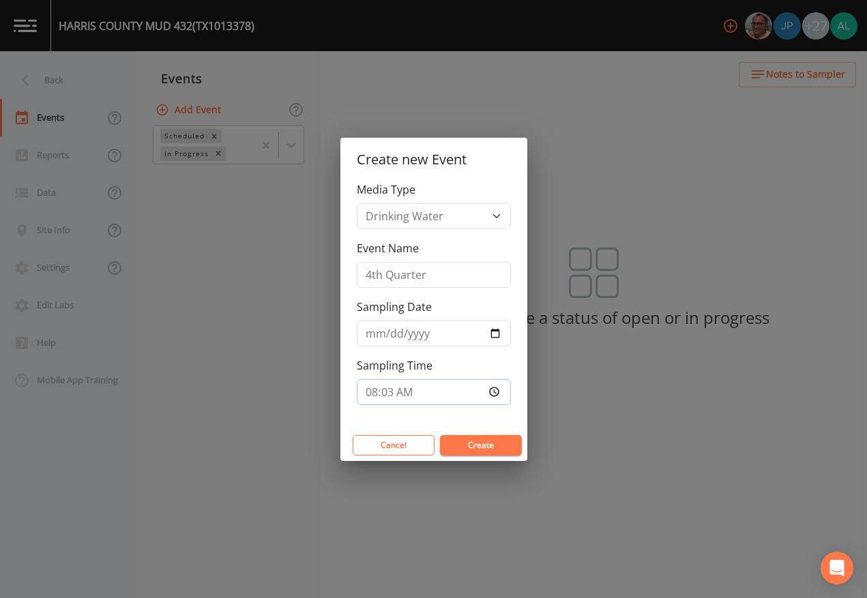
click at [440, 435] on button "Create" at bounding box center [481, 445] width 82 height 20
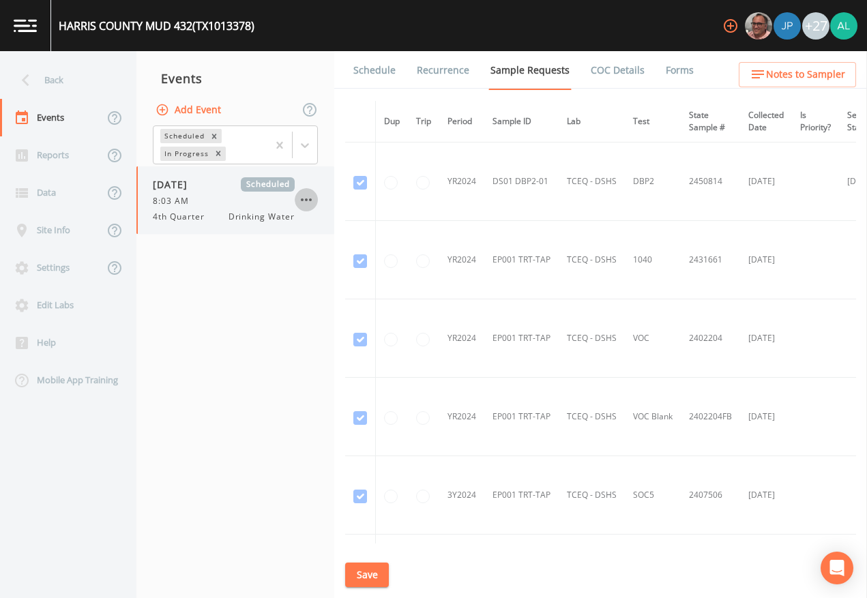
click at [312, 195] on icon "button" at bounding box center [306, 200] width 16 height 16
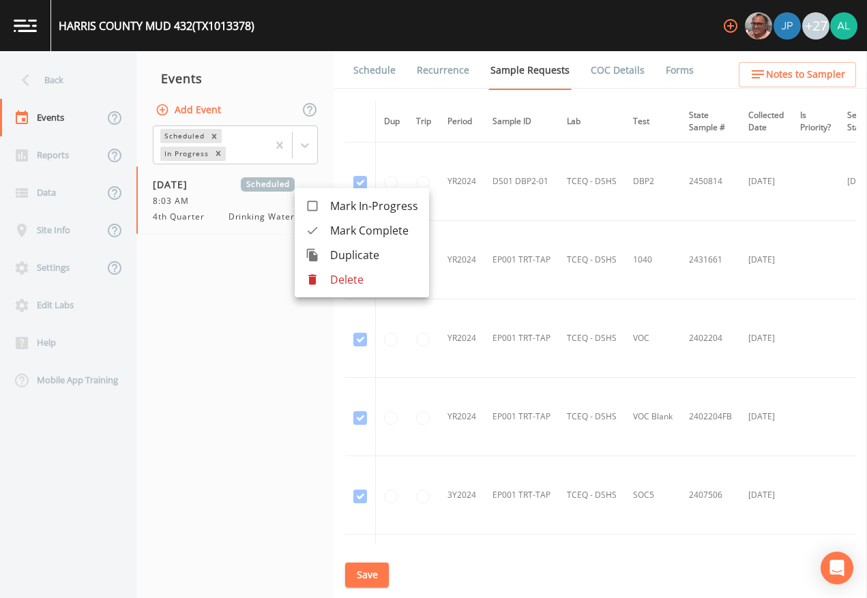
click at [348, 285] on p "Delete" at bounding box center [374, 279] width 88 height 16
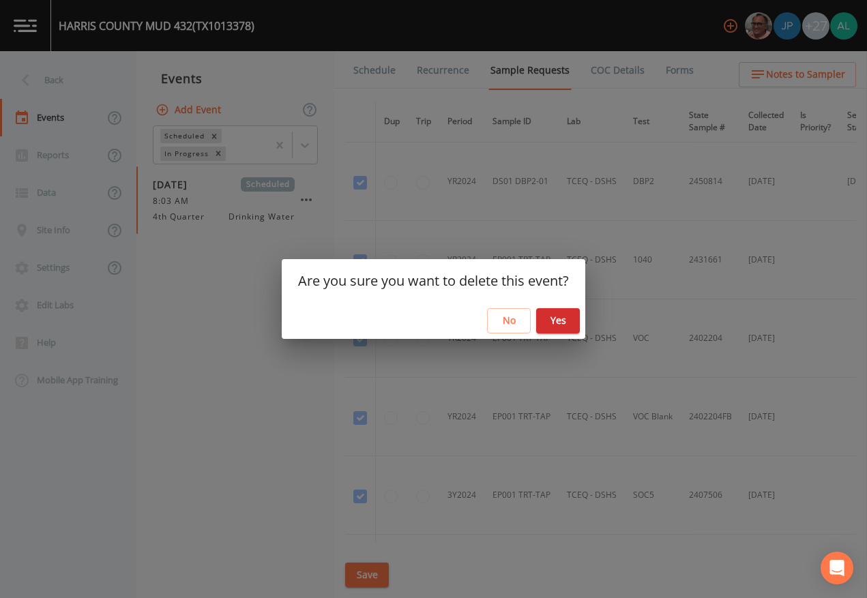
click at [572, 318] on button "Yes" at bounding box center [558, 320] width 44 height 25
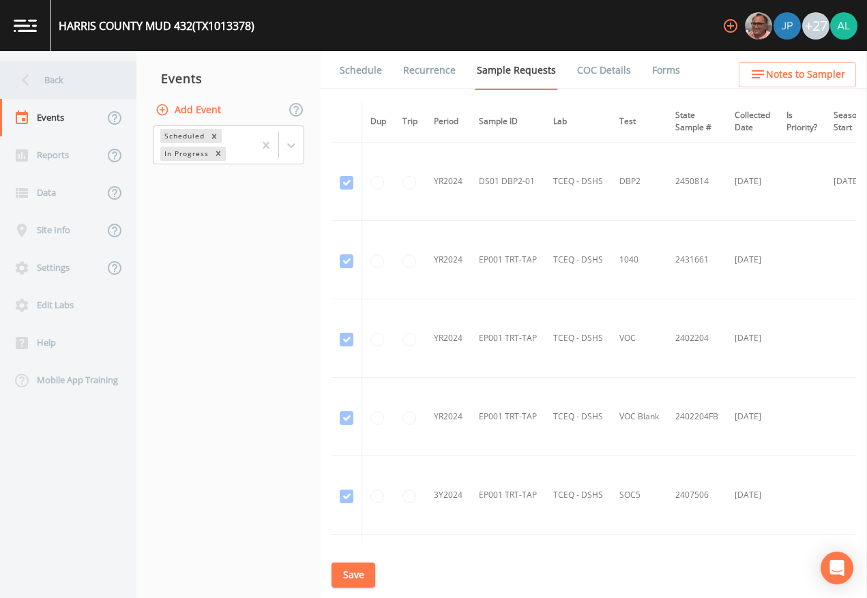
click at [53, 74] on div "Back" at bounding box center [61, 80] width 123 height 38
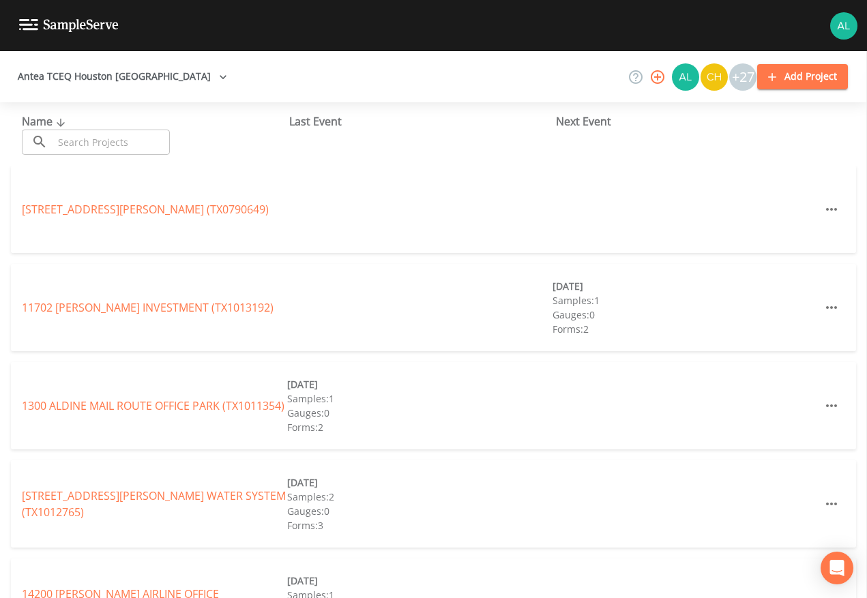
click at [149, 145] on input "text" at bounding box center [111, 142] width 117 height 25
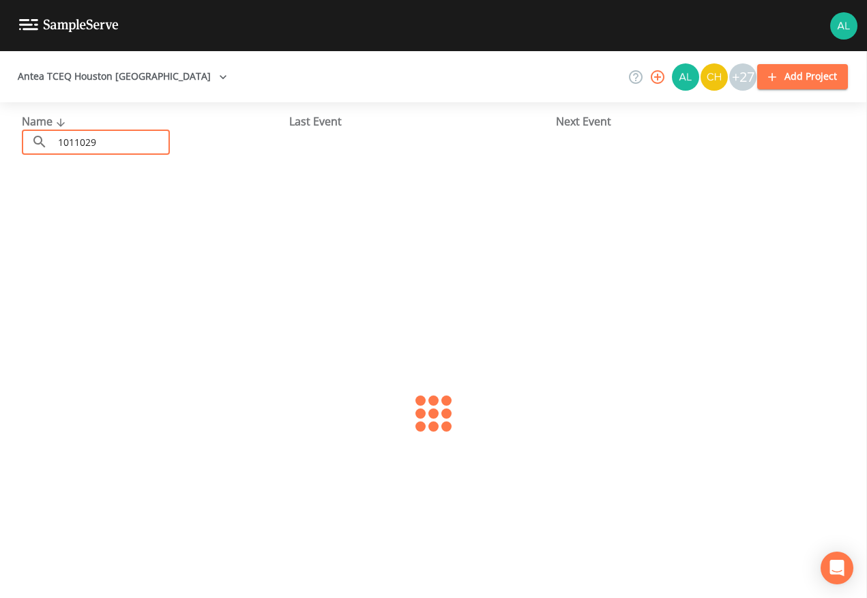
type input "1011029"
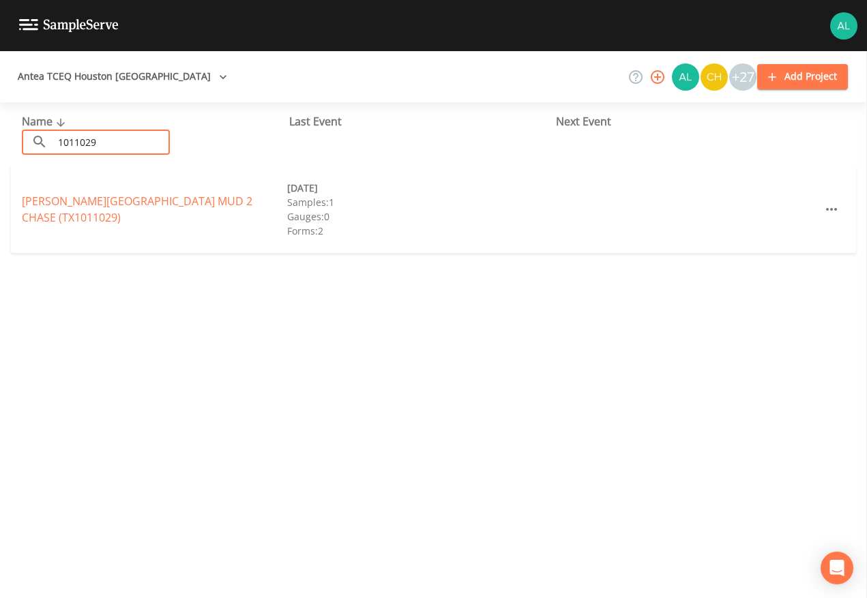
click at [62, 220] on div "[PERSON_NAME][GEOGRAPHIC_DATA] MUD 2 CHASE (TX1011029) [DATE] Samples: 1 Gauges…" at bounding box center [433, 209] width 845 height 87
click at [66, 214] on link "[PERSON_NAME][GEOGRAPHIC_DATA] (TX1011029)" at bounding box center [137, 209] width 230 height 31
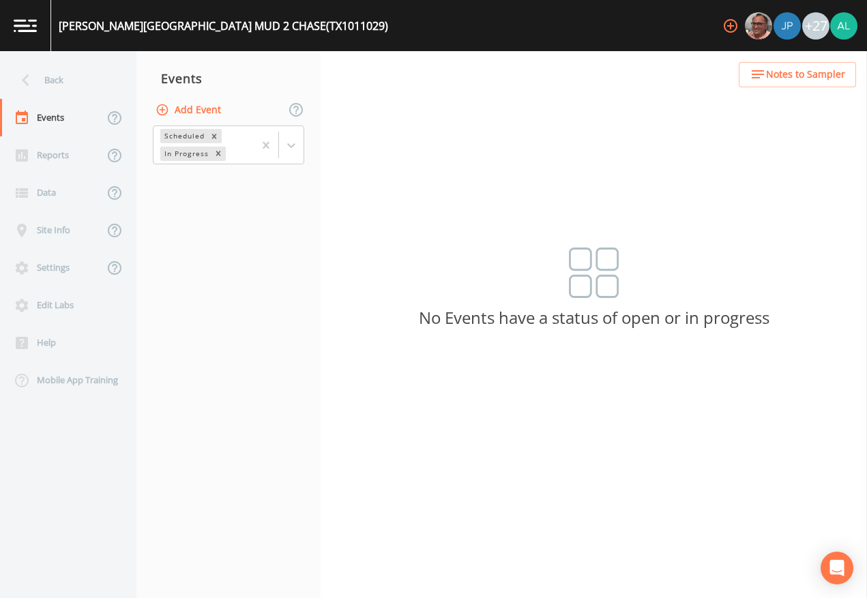
click at [208, 105] on button "Add Event" at bounding box center [190, 110] width 74 height 25
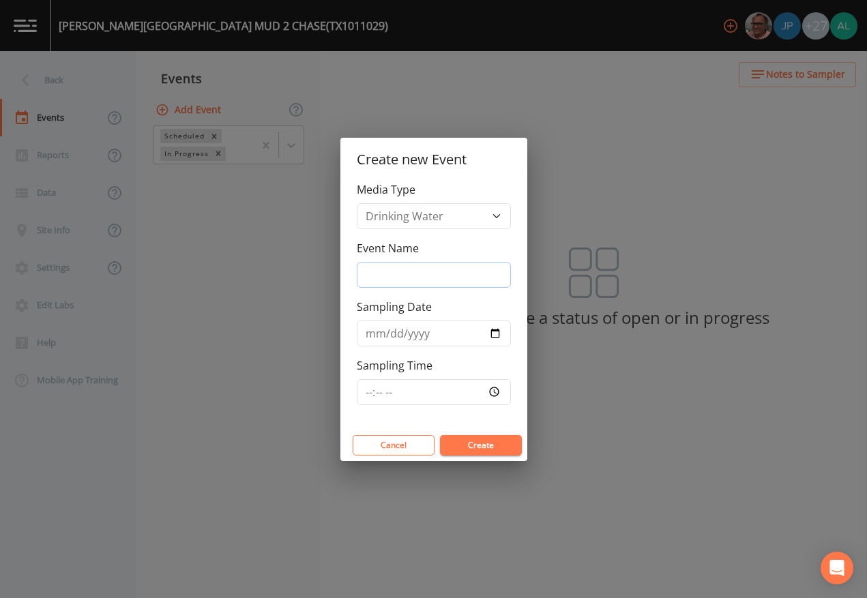
click at [378, 272] on input "Event Name" at bounding box center [434, 275] width 154 height 26
type input "4th Quarter"
type input "[DATE]"
click at [363, 388] on input "Sampling Time" at bounding box center [434, 392] width 154 height 26
type input "08:03"
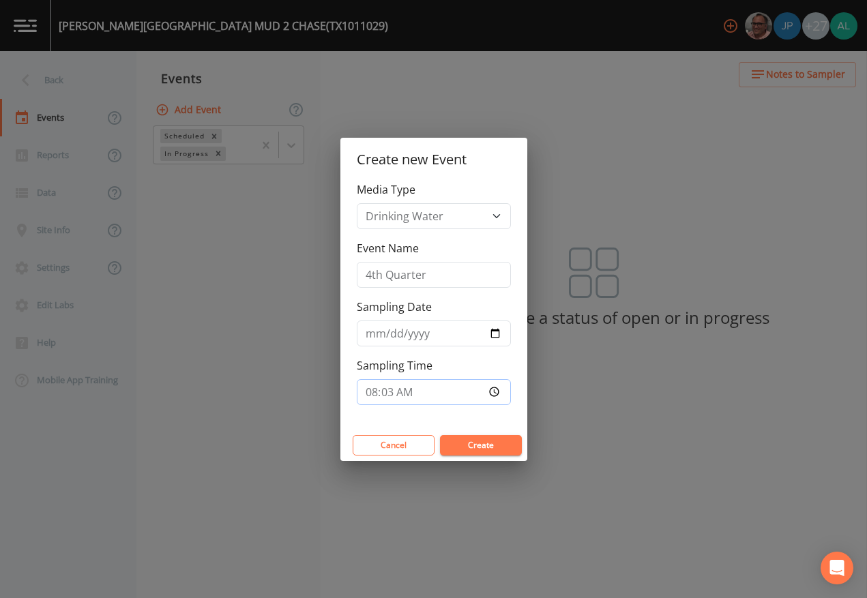
click at [440, 435] on button "Create" at bounding box center [481, 445] width 82 height 20
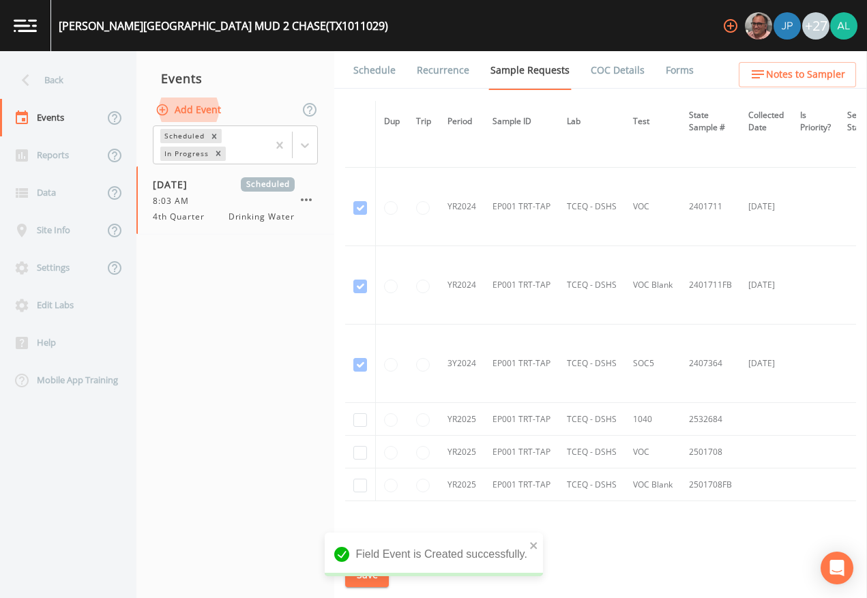
scroll to position [202, 0]
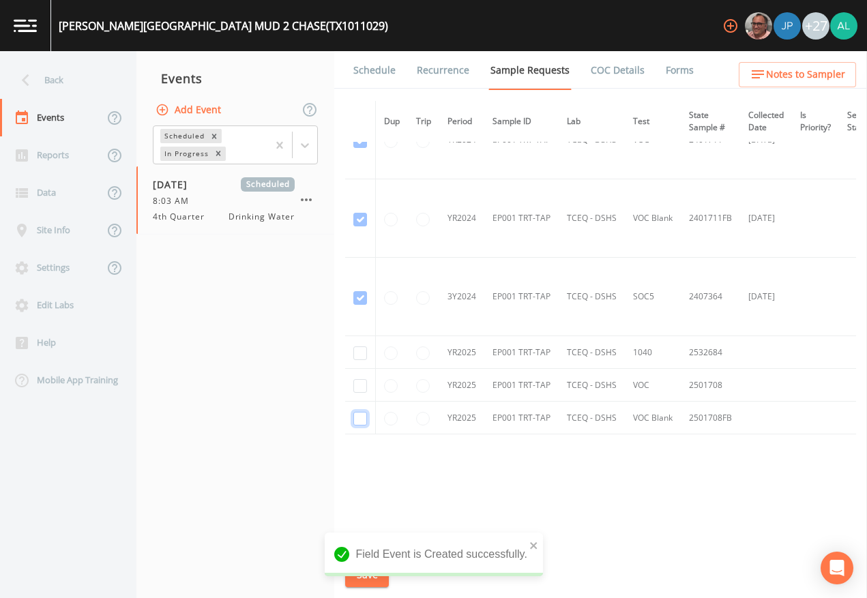
click at [363, 419] on input "checkbox" at bounding box center [360, 419] width 14 height 14
checkbox input "true"
click at [363, 373] on td at bounding box center [360, 385] width 31 height 33
click at [362, 379] on input "checkbox" at bounding box center [360, 386] width 14 height 14
checkbox input "true"
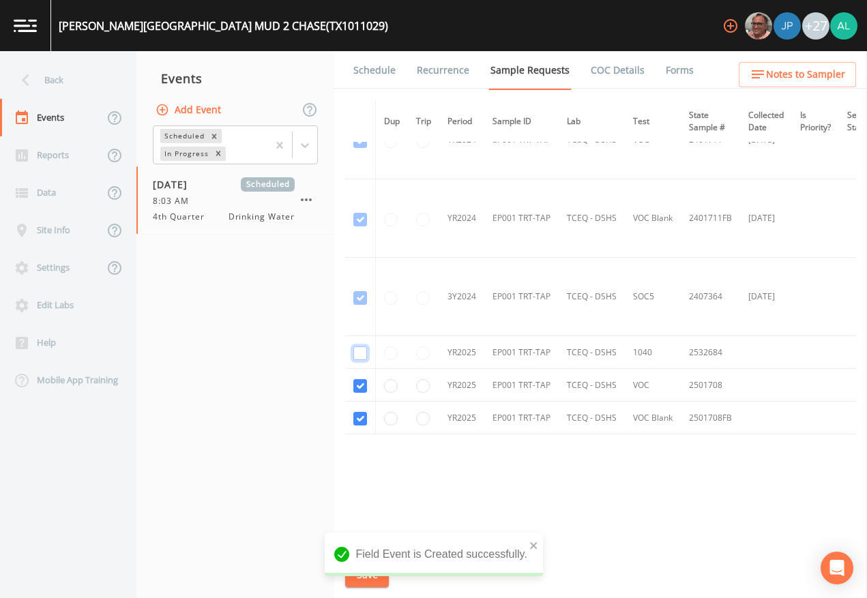
click at [364, 355] on input "checkbox" at bounding box center [360, 353] width 14 height 14
checkbox input "true"
click at [527, 548] on div "Field Event is Created successfully." at bounding box center [434, 555] width 218 height 44
click at [532, 544] on icon "close" at bounding box center [533, 545] width 7 height 7
click at [348, 581] on div "[PERSON_NAME][GEOGRAPHIC_DATA] MUD 2 CHASE (TX1011029) +27 Back Events Reports …" at bounding box center [433, 299] width 867 height 598
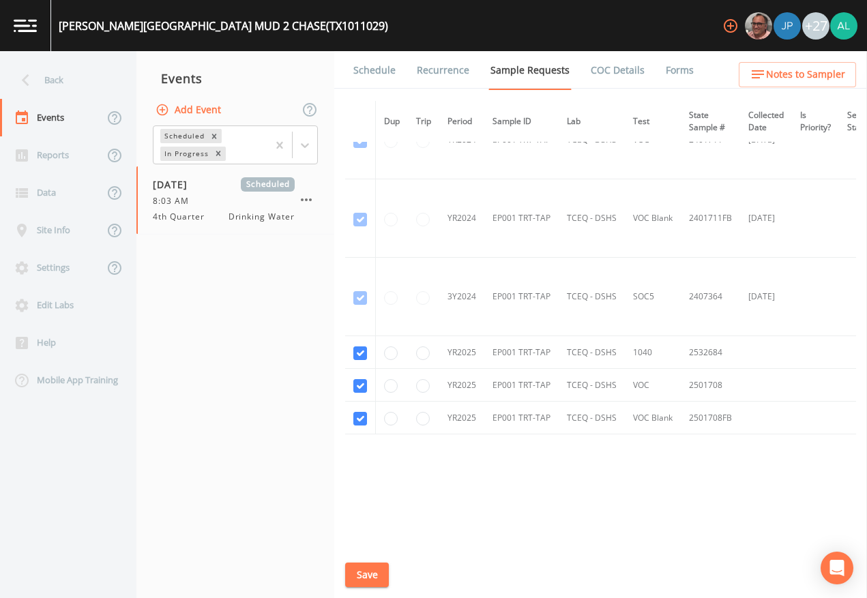
click at [350, 581] on button "Save" at bounding box center [367, 575] width 44 height 25
click at [56, 87] on div "Back" at bounding box center [61, 80] width 123 height 38
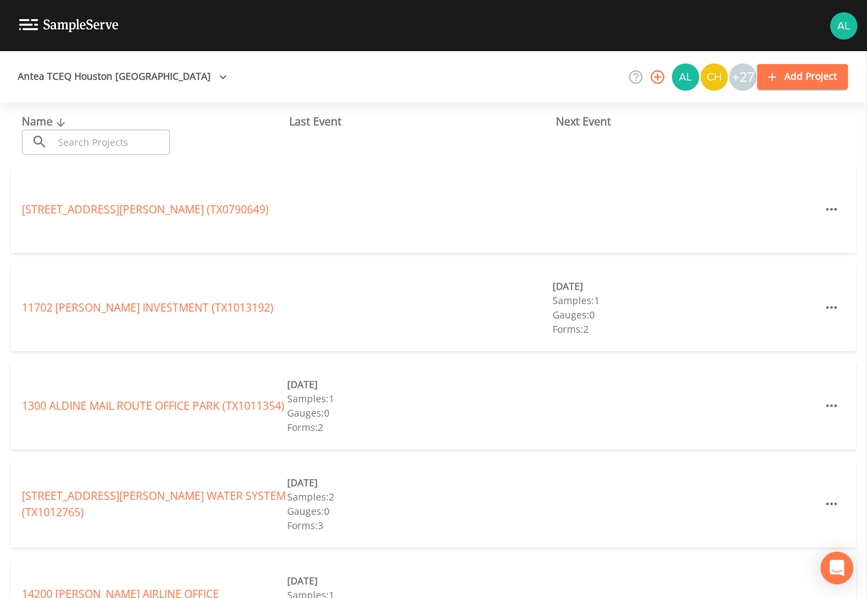
click at [76, 148] on input "text" at bounding box center [111, 142] width 117 height 25
click at [66, 145] on input "text" at bounding box center [111, 142] width 117 height 25
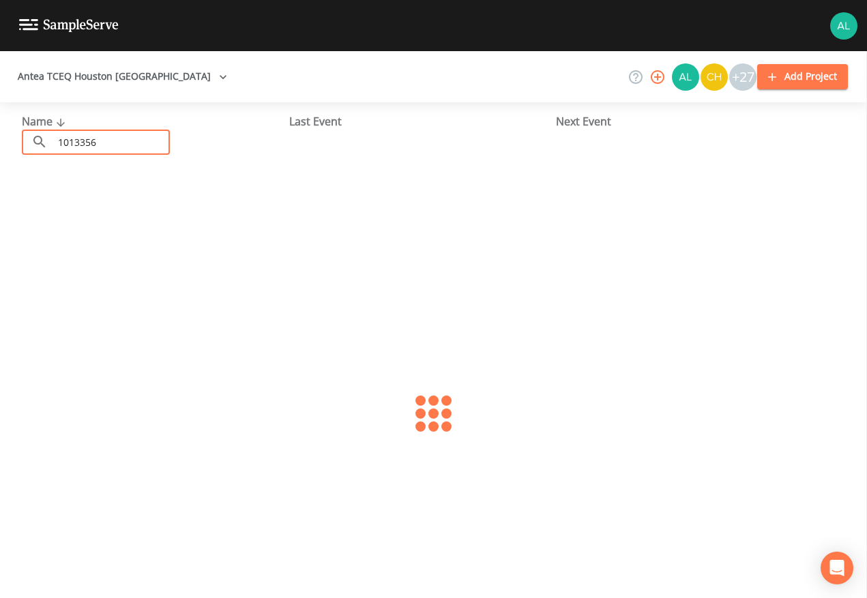
type input "1013356"
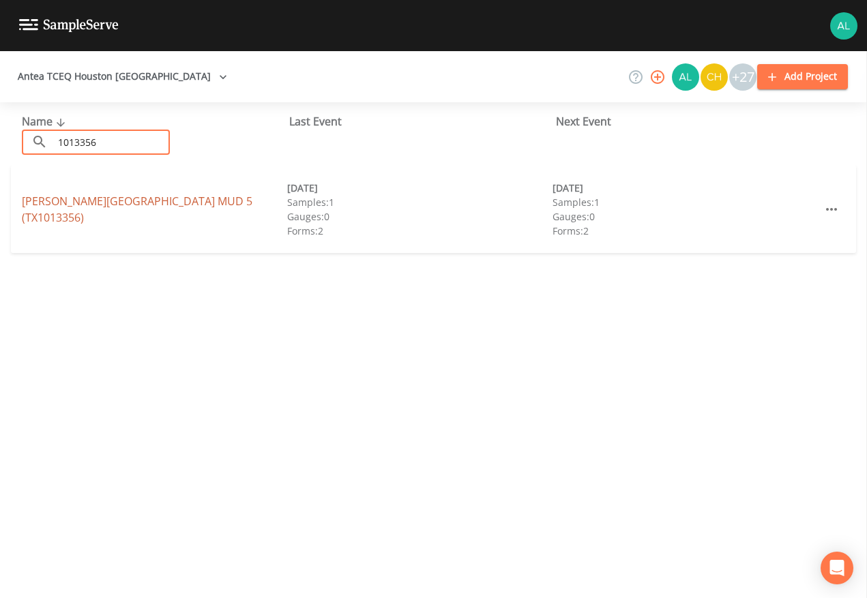
click at [71, 207] on link "[PERSON_NAME][GEOGRAPHIC_DATA] 5 (TX1013356)" at bounding box center [137, 209] width 230 height 31
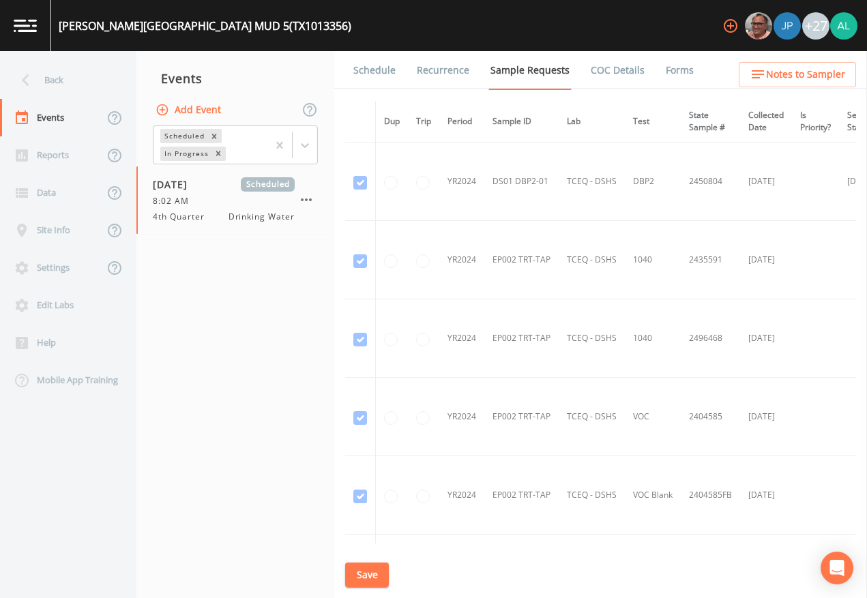
click at [377, 70] on link "Schedule" at bounding box center [374, 70] width 46 height 38
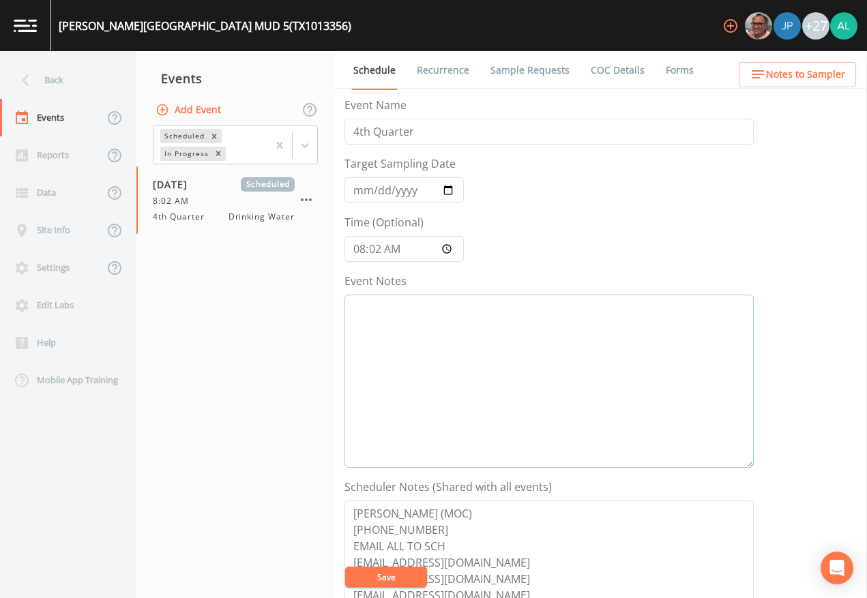
click at [423, 348] on textarea "Event Notes" at bounding box center [548, 381] width 409 height 173
click at [346, 323] on textarea "[DATE] 9:25am email sent" at bounding box center [548, 381] width 409 height 173
drag, startPoint x: 509, startPoint y: 308, endPoint x: 262, endPoint y: 308, distance: 246.8
click at [262, 308] on div "Back Events Reports Data Site Info Settings Edit Labs Help Mobile App Training …" at bounding box center [433, 324] width 867 height 547
type textarea "[DATE] 9:25am email sent"
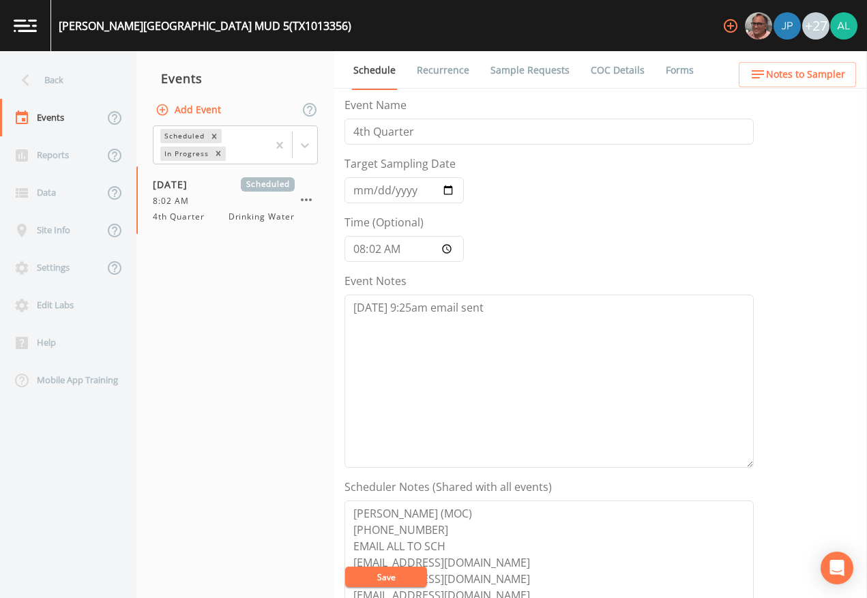
click at [363, 578] on button "Save" at bounding box center [386, 577] width 82 height 20
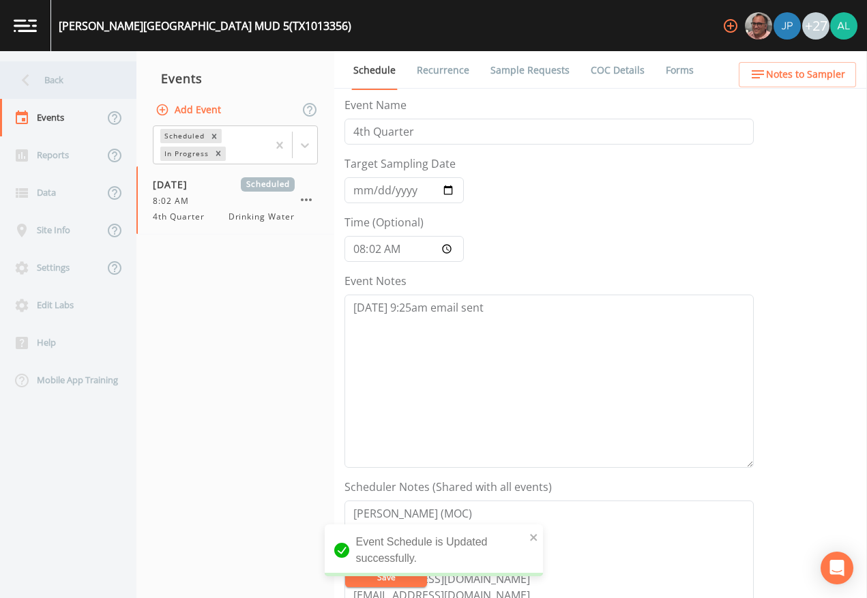
click at [95, 73] on div "Back" at bounding box center [61, 80] width 123 height 38
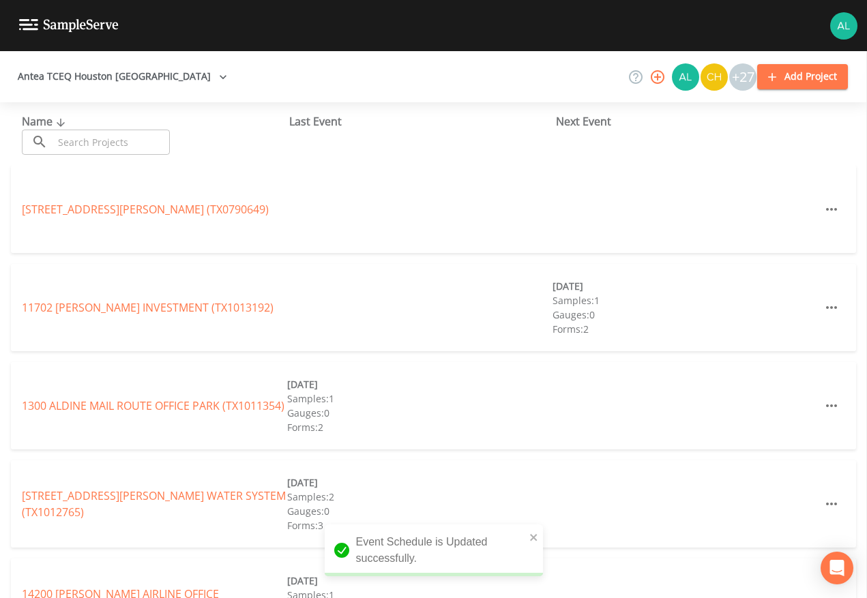
click at [129, 145] on input "text" at bounding box center [111, 142] width 117 height 25
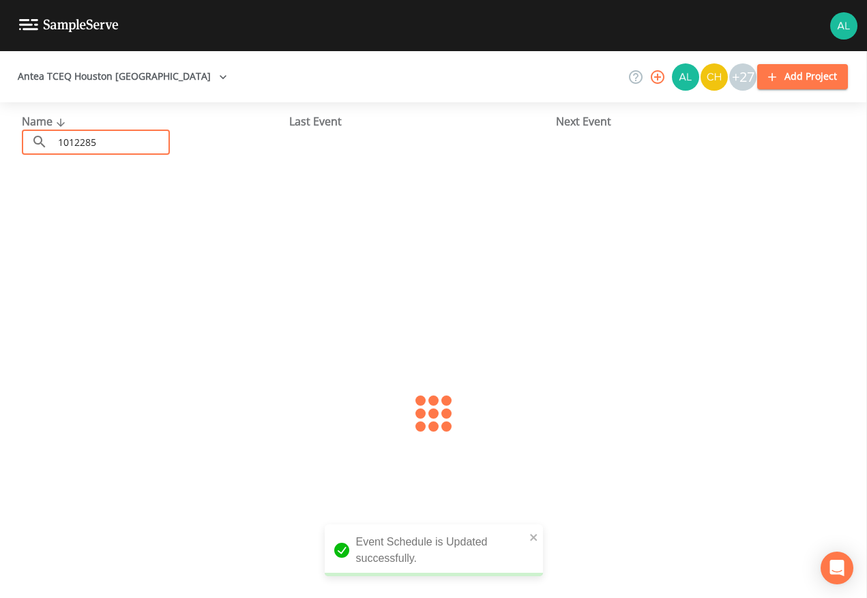
type input "1012285"
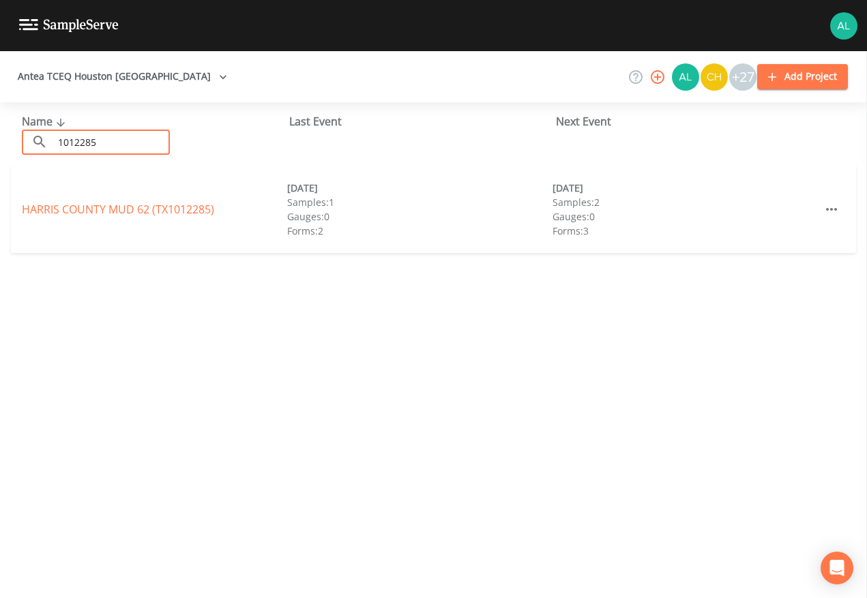
click at [121, 218] on div "HARRIS COUNTY MUD 62 (TX1012285) [DATE] Samples: 1 Gauges: 0 Forms: 2 [DATE] Sa…" at bounding box center [433, 209] width 845 height 87
click at [125, 202] on link "[GEOGRAPHIC_DATA] 62 (TX1012285)" at bounding box center [118, 209] width 192 height 15
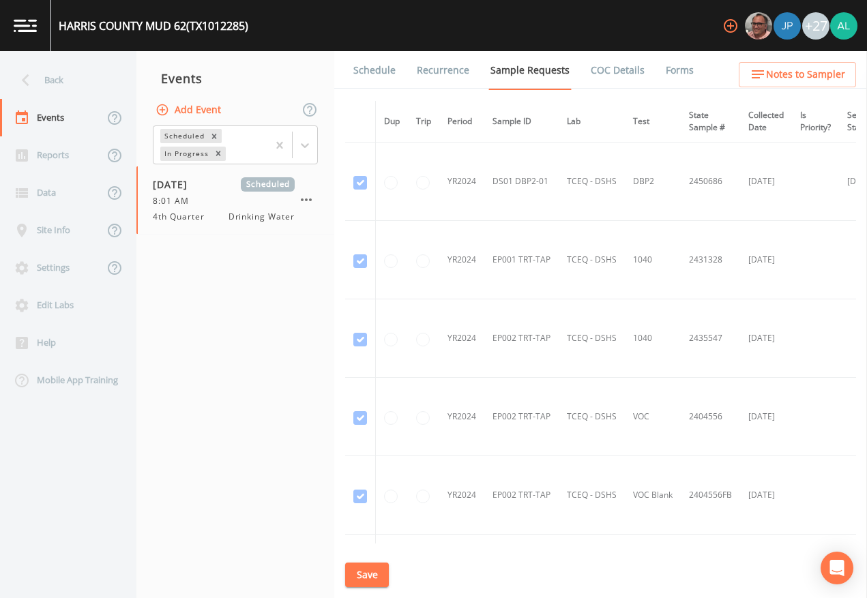
click at [367, 81] on link "Schedule" at bounding box center [374, 70] width 46 height 38
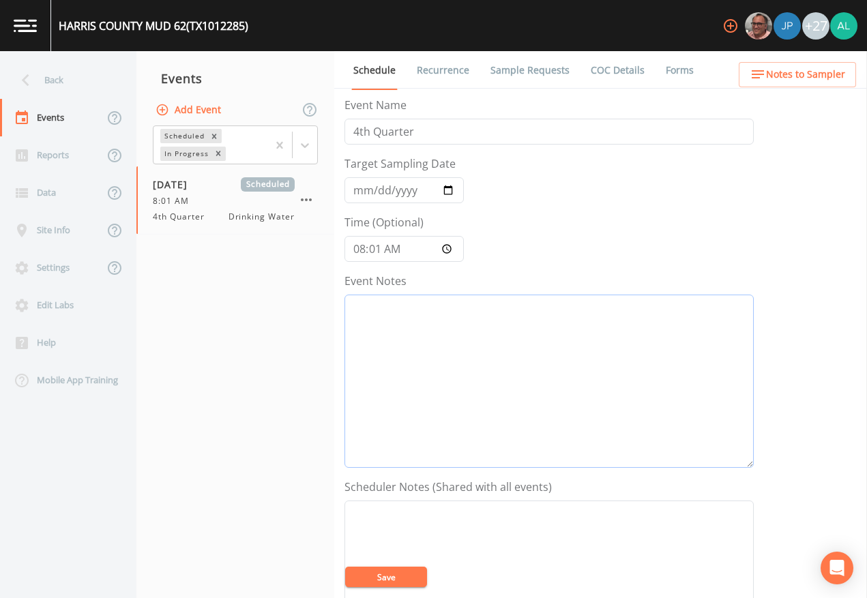
click at [481, 325] on textarea "Event Notes" at bounding box center [548, 381] width 409 height 173
paste textarea "[DATE] 9:25am email sent"
type textarea "[DATE] 9:25am email sent"
click at [403, 569] on button "Save" at bounding box center [386, 577] width 82 height 20
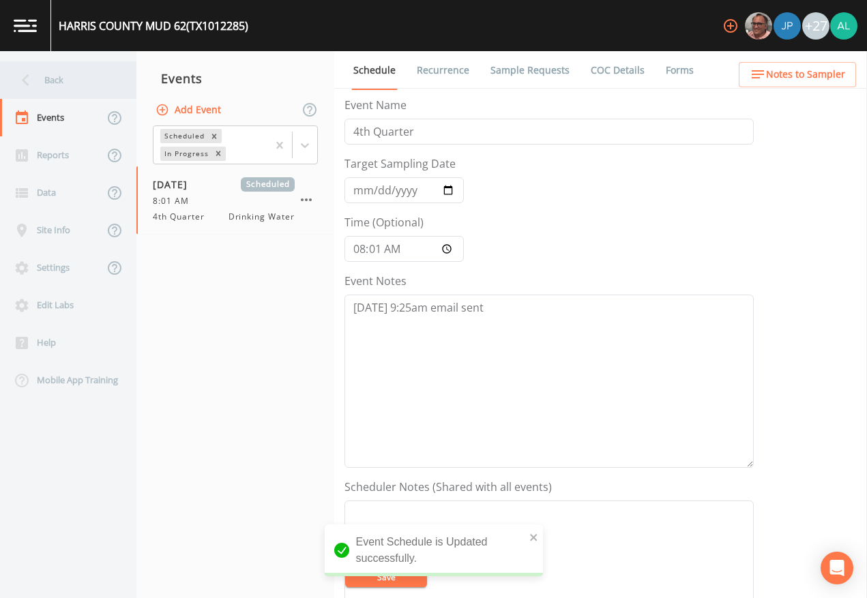
click at [31, 76] on icon at bounding box center [26, 80] width 24 height 24
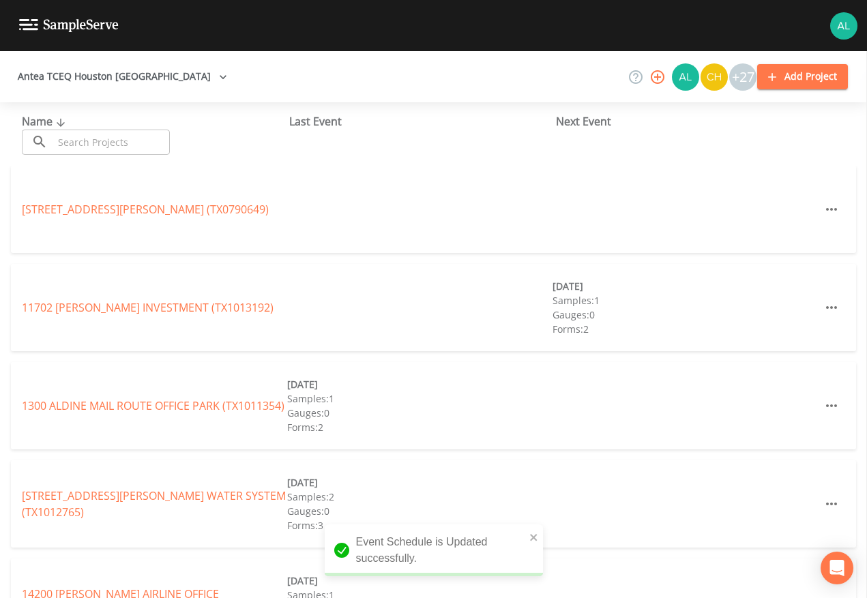
drag, startPoint x: 110, startPoint y: 147, endPoint x: 95, endPoint y: 146, distance: 15.7
click at [110, 147] on input "text" at bounding box center [111, 142] width 117 height 25
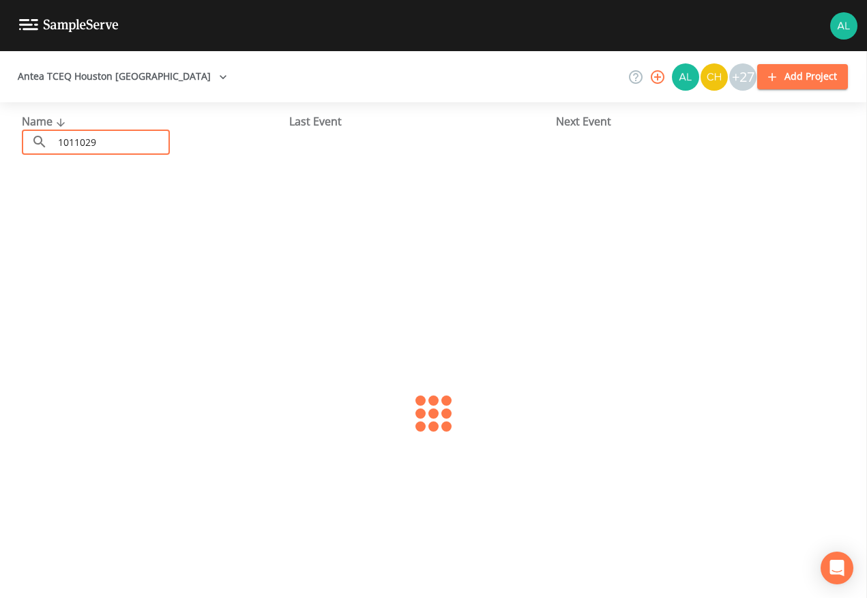
type input "1011029"
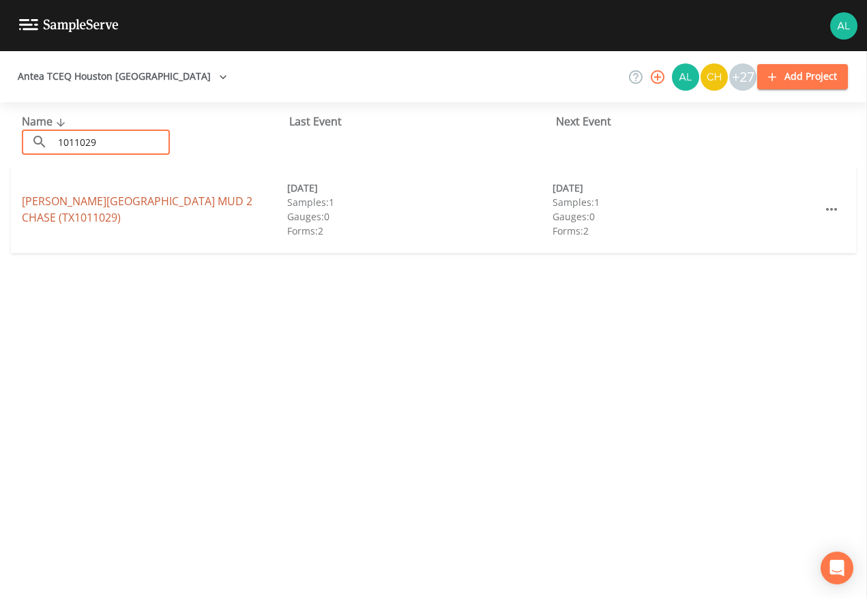
click at [152, 203] on link "[PERSON_NAME][GEOGRAPHIC_DATA] (TX1011029)" at bounding box center [137, 209] width 230 height 31
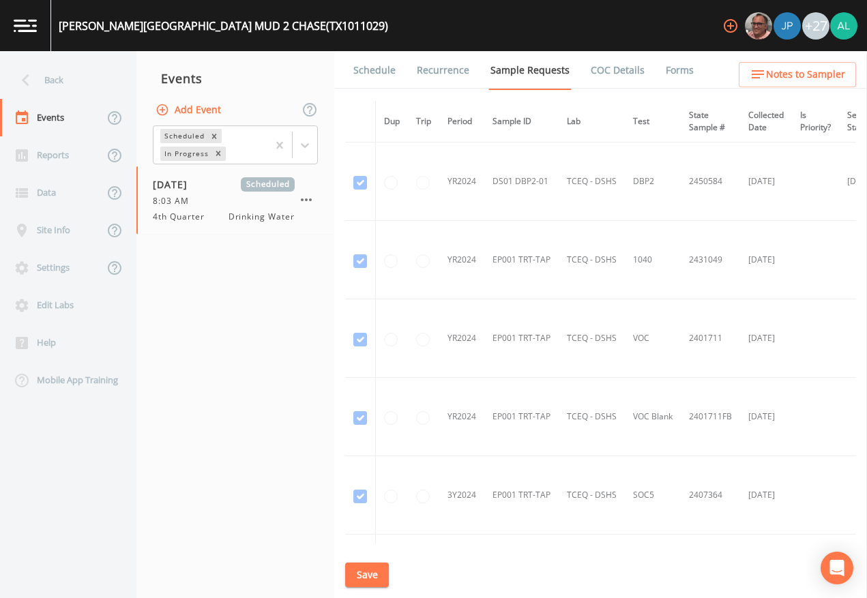
click at [359, 70] on link "Schedule" at bounding box center [374, 70] width 46 height 38
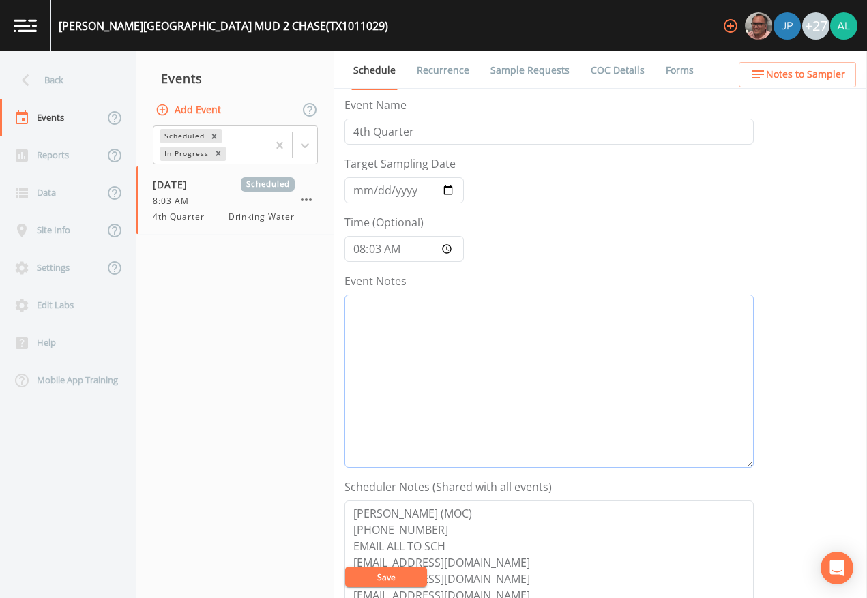
click at [376, 400] on textarea "Event Notes" at bounding box center [548, 381] width 409 height 173
click at [56, 74] on div "Back" at bounding box center [61, 80] width 123 height 38
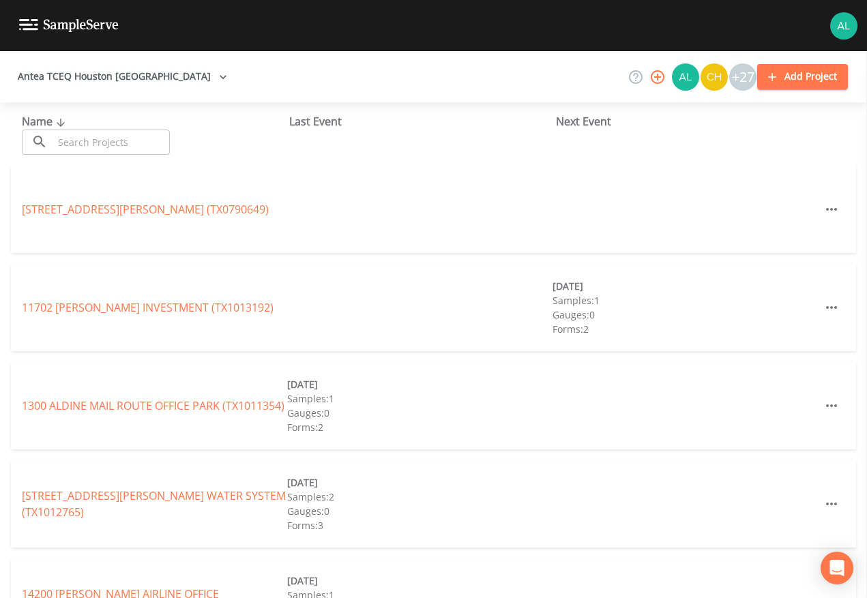
click at [137, 123] on div "Name ​ ​" at bounding box center [155, 134] width 267 height 42
click at [78, 152] on input "text" at bounding box center [111, 142] width 117 height 25
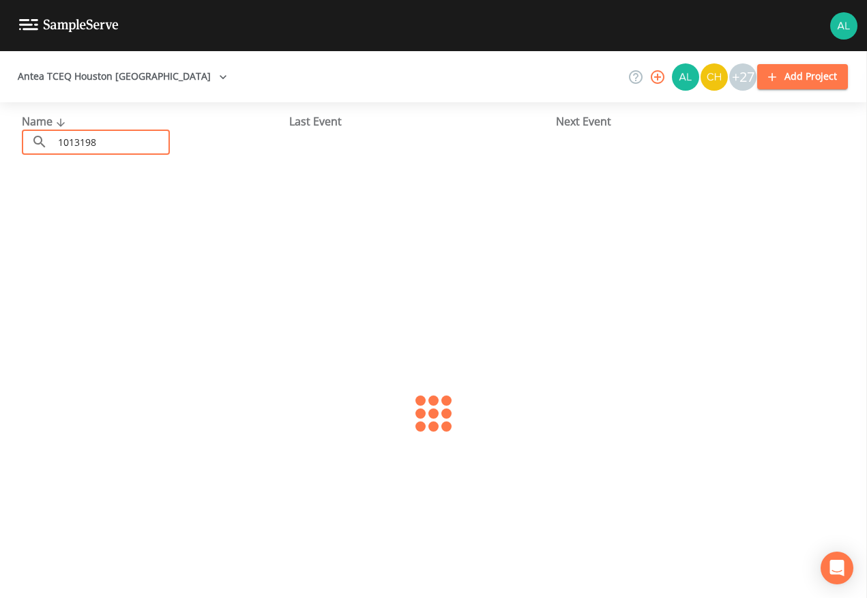
type input "1013198"
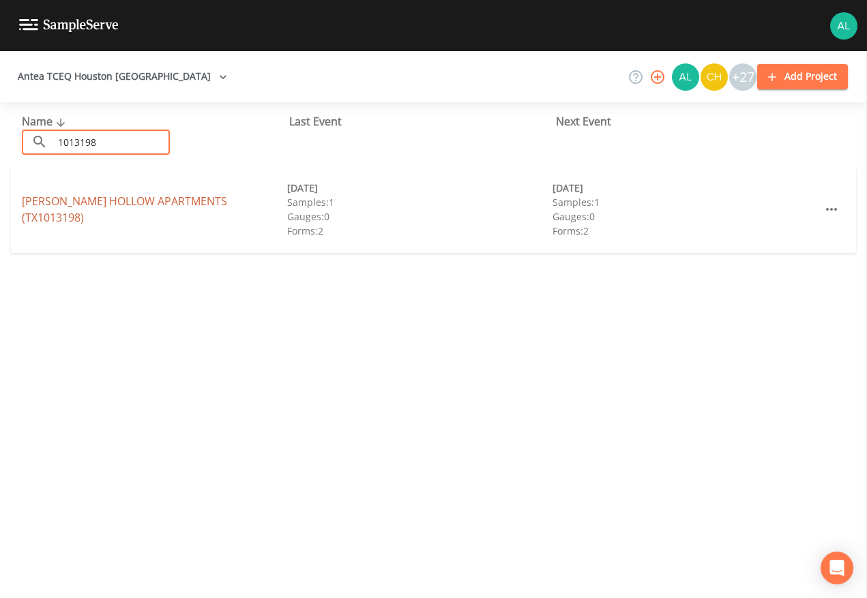
click at [72, 213] on link "[PERSON_NAME][GEOGRAPHIC_DATA] (TX1013198)" at bounding box center [124, 209] width 205 height 31
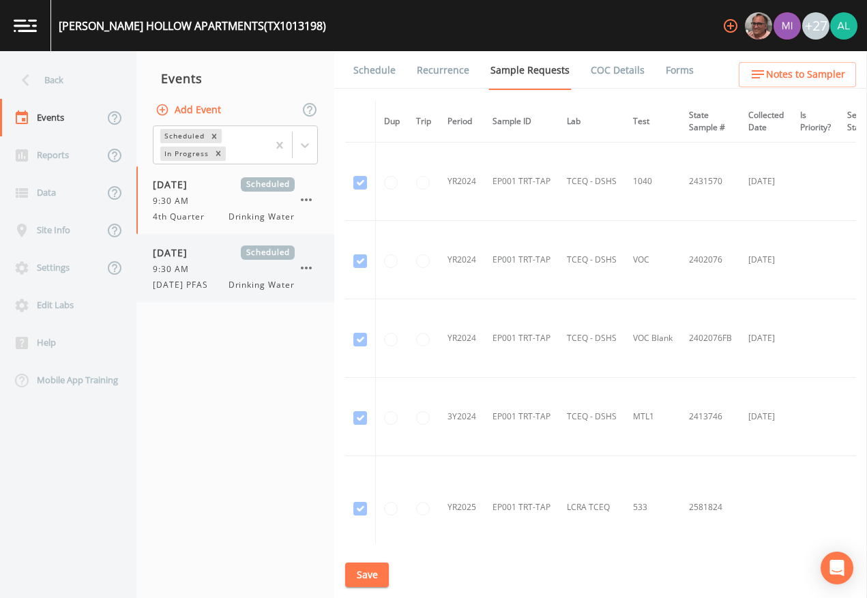
click at [230, 267] on div "9:30 AM" at bounding box center [224, 269] width 142 height 12
click at [197, 181] on span "[DATE]" at bounding box center [175, 184] width 44 height 14
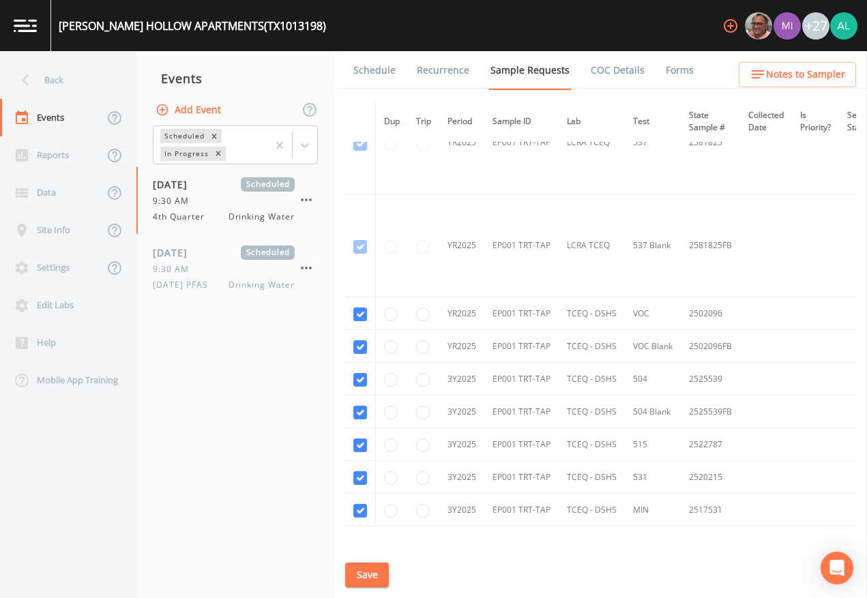
scroll to position [666, 0]
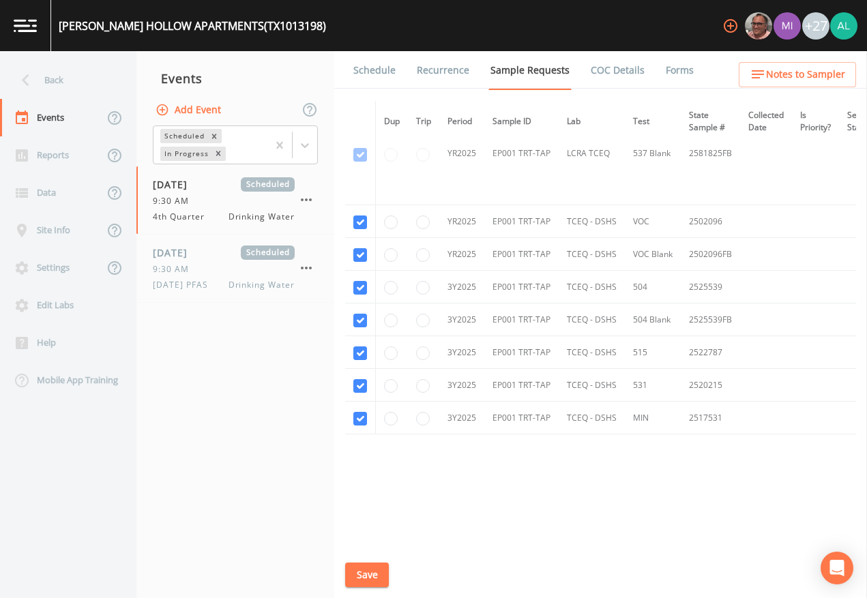
click at [380, 48] on div "[PERSON_NAME][GEOGRAPHIC_DATA] (TX1013198) +27" at bounding box center [433, 25] width 867 height 51
click at [379, 66] on link "Schedule" at bounding box center [374, 70] width 46 height 38
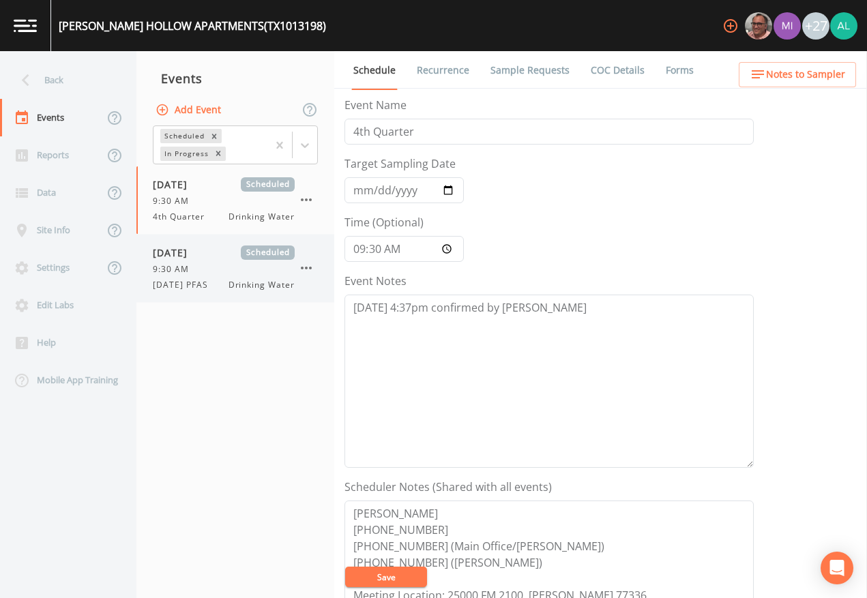
click at [164, 271] on span "9:30 AM" at bounding box center [175, 269] width 44 height 12
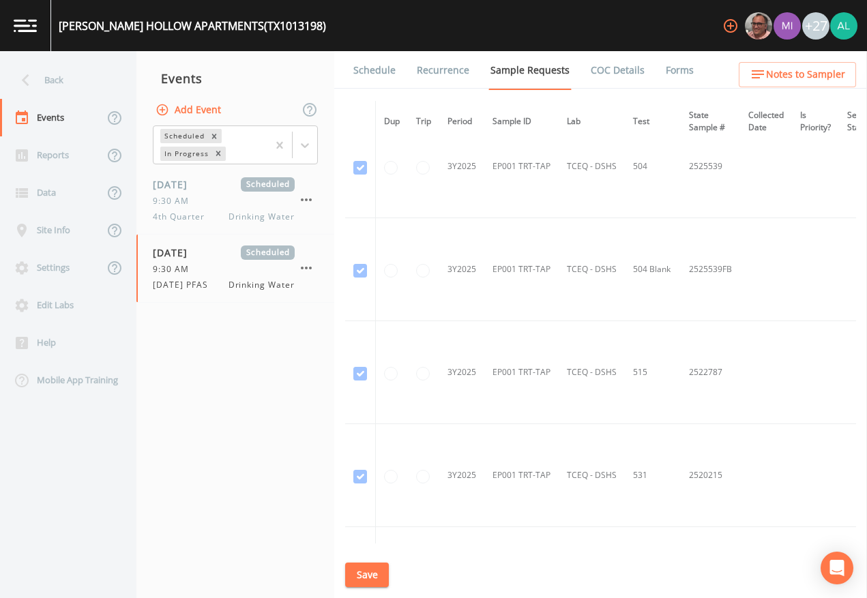
scroll to position [682, 0]
click at [385, 68] on link "Schedule" at bounding box center [374, 70] width 46 height 38
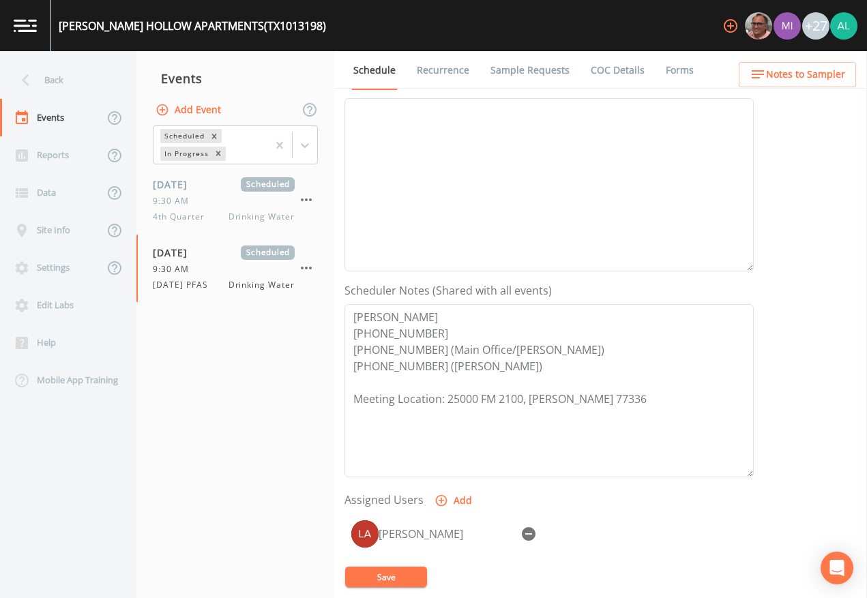
scroll to position [364, 0]
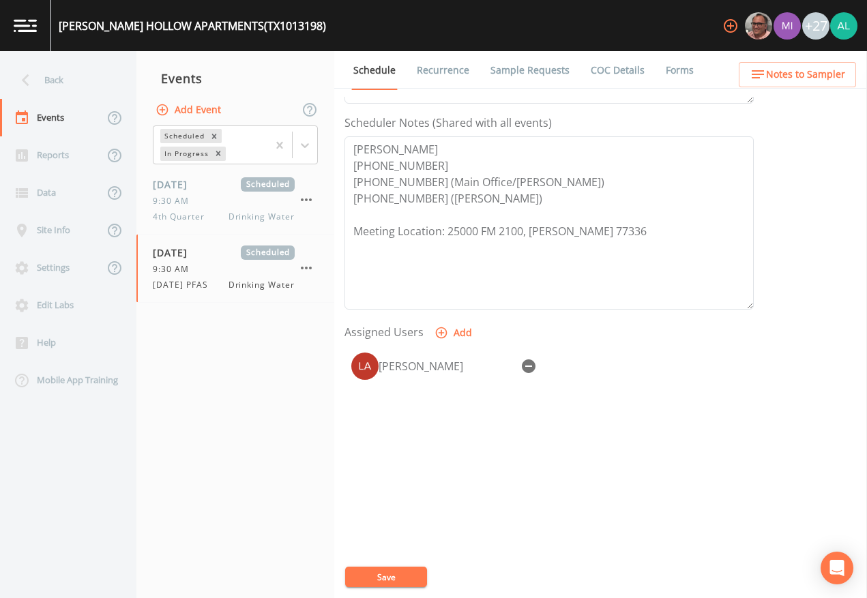
click at [387, 575] on button "Save" at bounding box center [386, 577] width 82 height 20
click at [265, 404] on nav "Events Add Event Scheduled In Progress [DATE] Scheduled 9:30 AM 4th Quarter Dri…" at bounding box center [235, 324] width 198 height 547
click at [509, 70] on link "Sample Requests" at bounding box center [529, 70] width 83 height 38
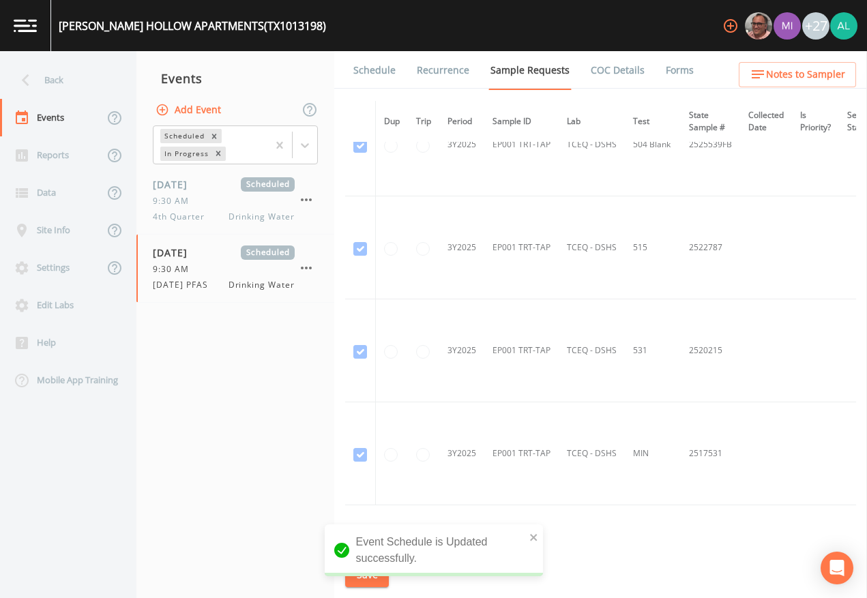
scroll to position [877, 0]
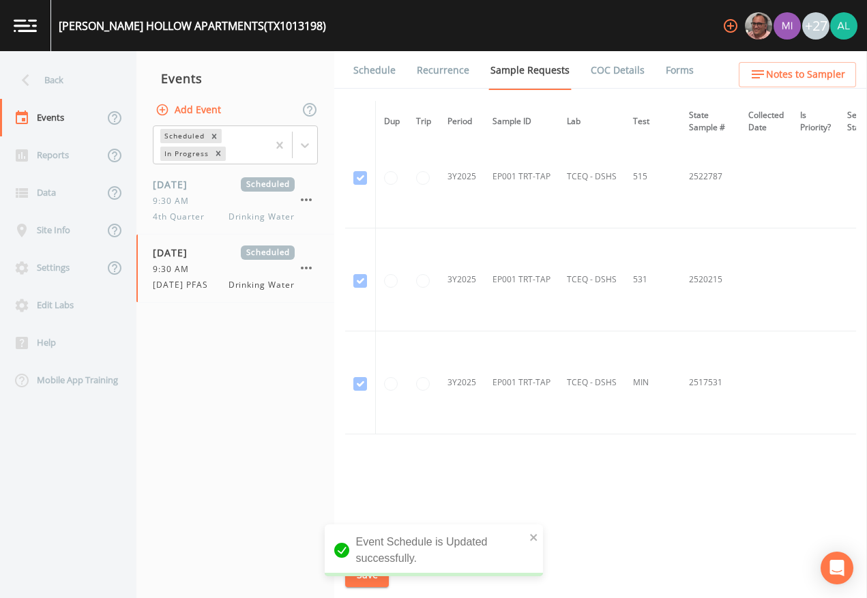
click at [230, 338] on nav "Events Add Event Scheduled In Progress [DATE] Scheduled 9:30 AM 4th Quarter Dri…" at bounding box center [235, 324] width 198 height 547
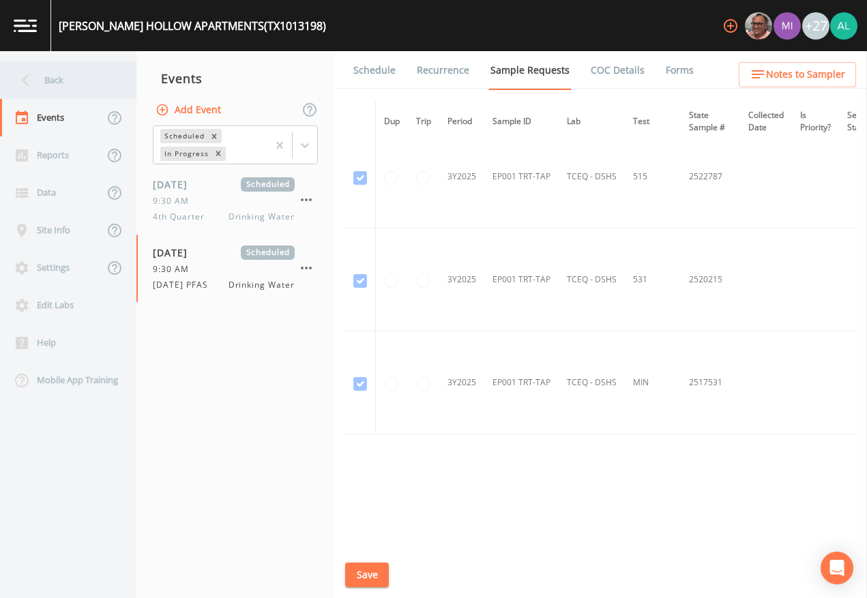
click at [67, 85] on div "Back" at bounding box center [61, 80] width 123 height 38
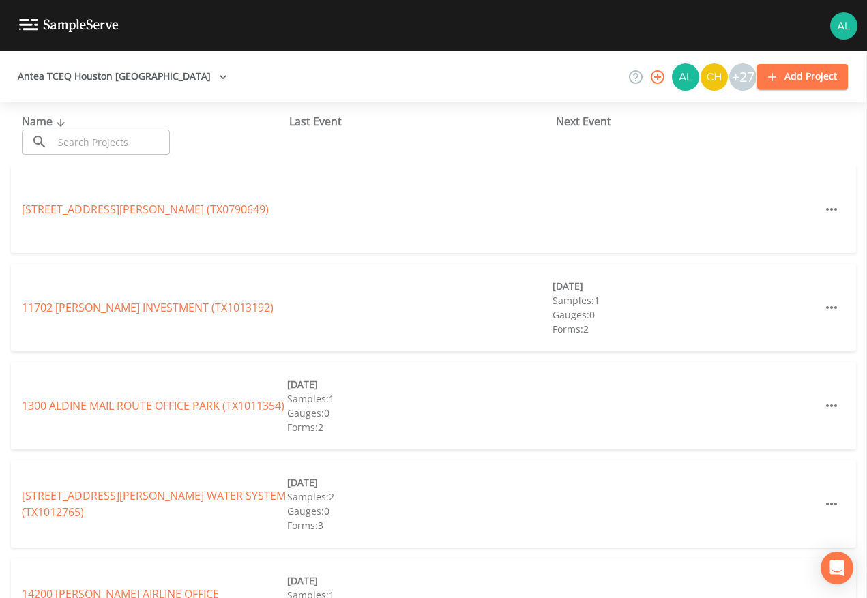
drag, startPoint x: 74, startPoint y: 150, endPoint x: 76, endPoint y: 158, distance: 7.6
click at [75, 151] on input "text" at bounding box center [111, 142] width 117 height 25
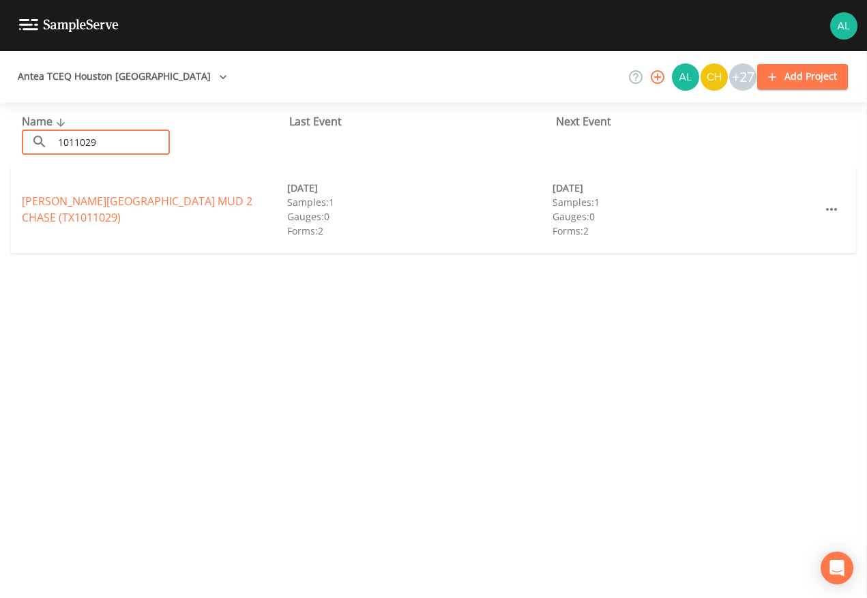
type input "1011029"
click at [153, 194] on div "[PERSON_NAME][GEOGRAPHIC_DATA] MUD 2 CHASE (TX1011029) [DATE] Samples: 1 Gauges…" at bounding box center [433, 209] width 845 height 87
click at [151, 215] on link "[PERSON_NAME][GEOGRAPHIC_DATA] (TX1011029)" at bounding box center [137, 209] width 230 height 31
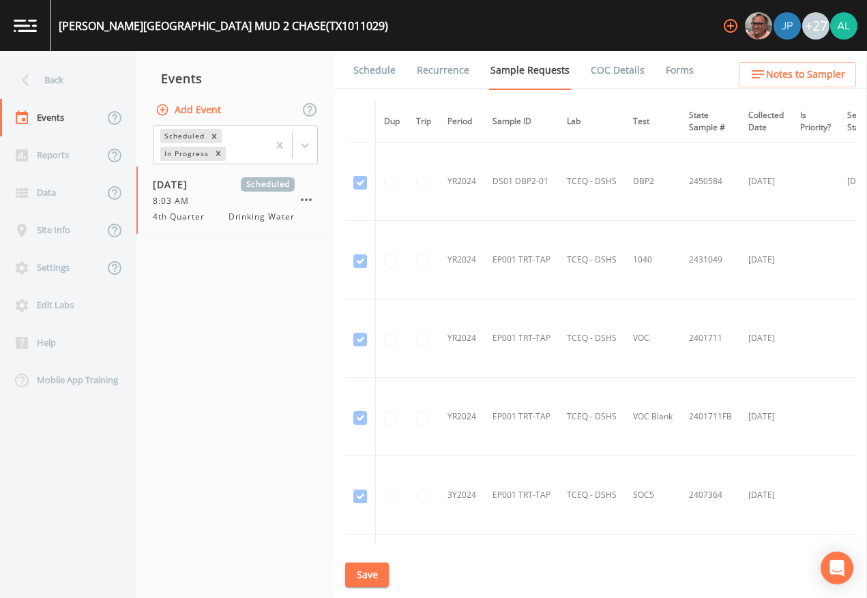
click at [385, 73] on link "Schedule" at bounding box center [374, 70] width 46 height 38
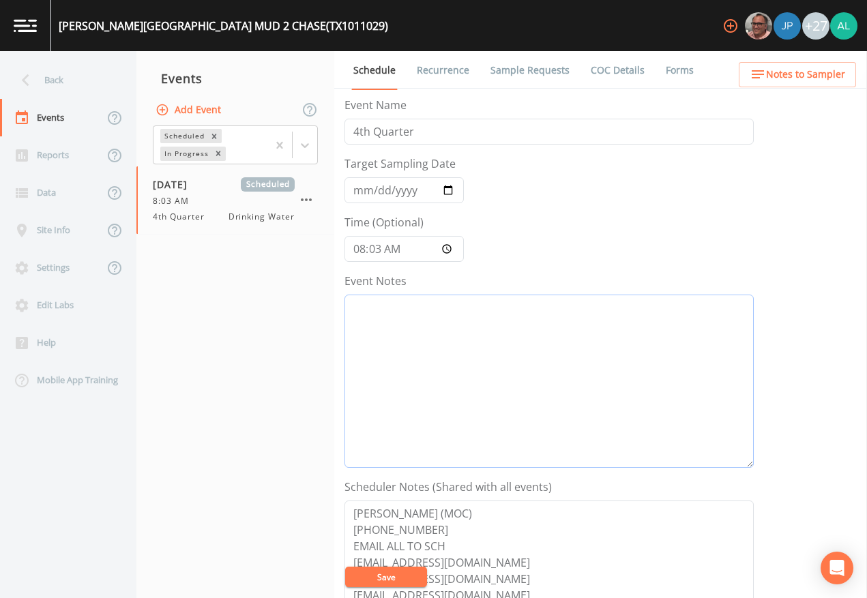
click at [433, 368] on textarea "Event Notes" at bounding box center [548, 381] width 409 height 173
paste textarea "[DATE] 9:25am email sent"
type textarea "[DATE] 9:25am email sent"
click at [368, 578] on button "Save" at bounding box center [386, 577] width 82 height 20
drag, startPoint x: 391, startPoint y: 573, endPoint x: 398, endPoint y: 470, distance: 103.1
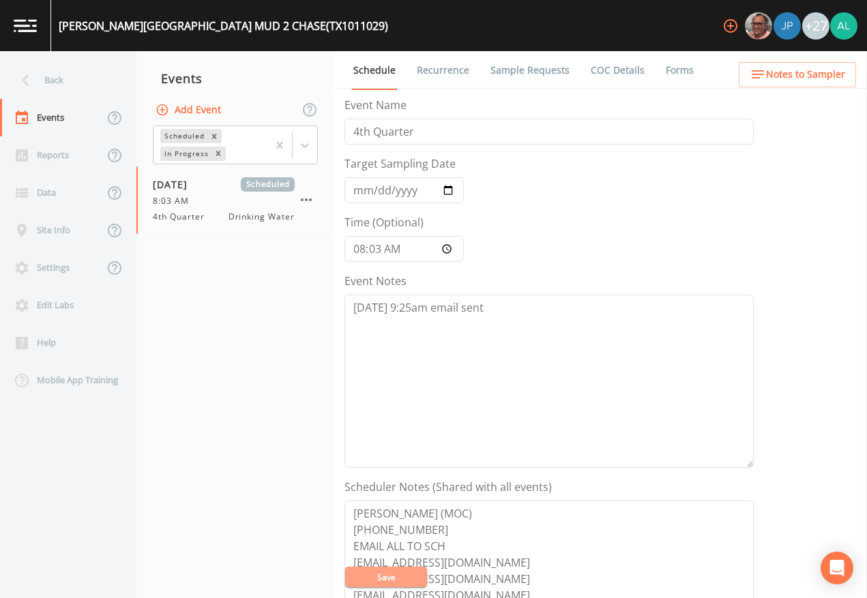
click at [392, 572] on button "Save" at bounding box center [386, 577] width 82 height 20
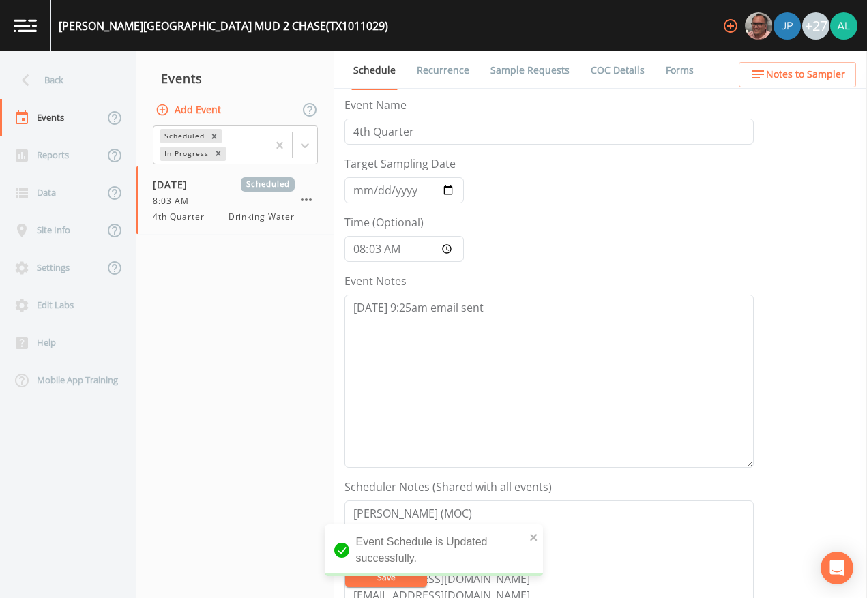
click at [53, 60] on nav "Back Events Reports Data Site Info Settings Edit Labs Help Mobile App Training" at bounding box center [68, 324] width 136 height 547
click at [48, 72] on div "Back" at bounding box center [61, 80] width 123 height 38
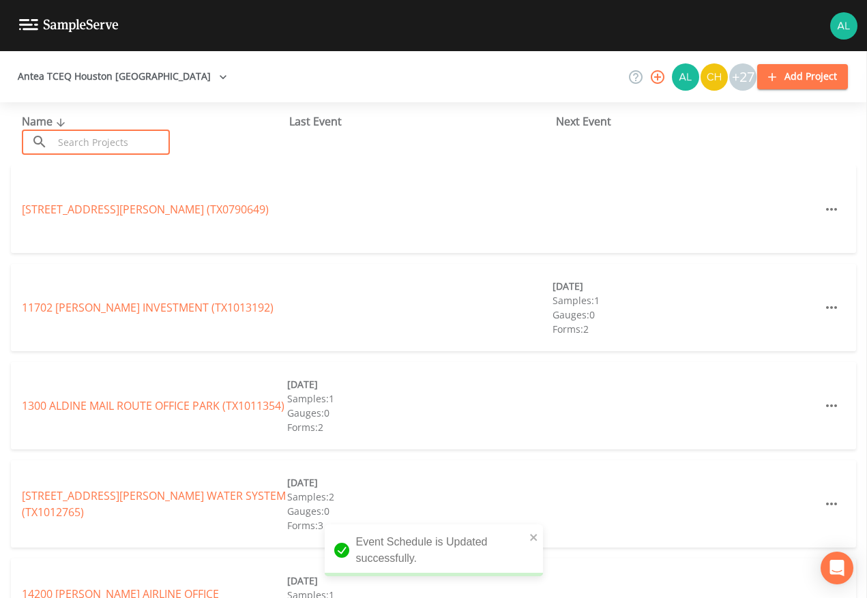
click at [95, 146] on input "text" at bounding box center [111, 142] width 117 height 25
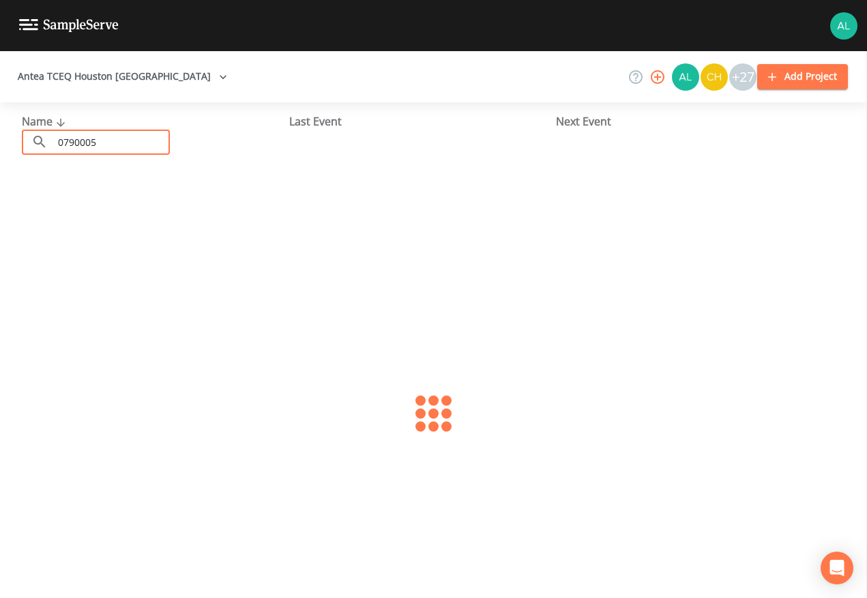
type input "0790005"
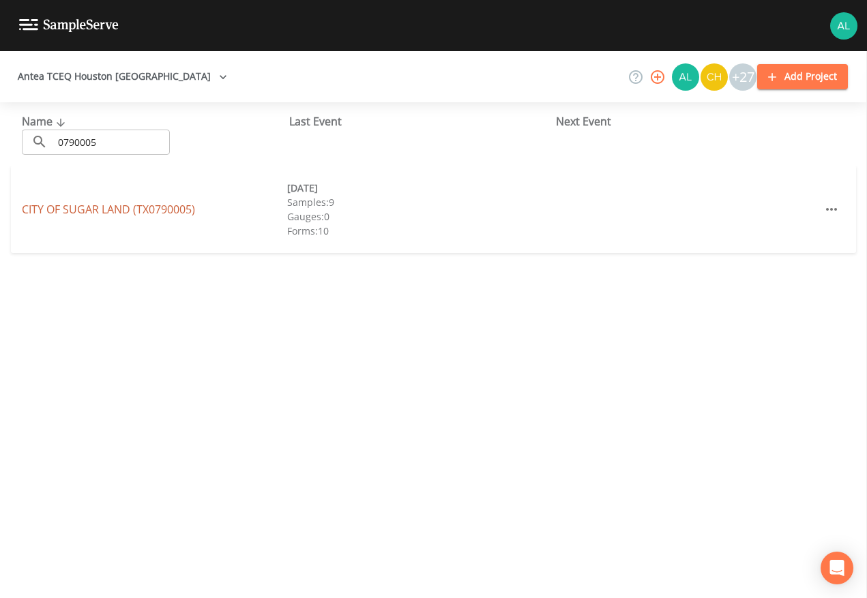
click at [92, 204] on link "CITY OF [GEOGRAPHIC_DATA] (TX0790005)" at bounding box center [108, 209] width 173 height 15
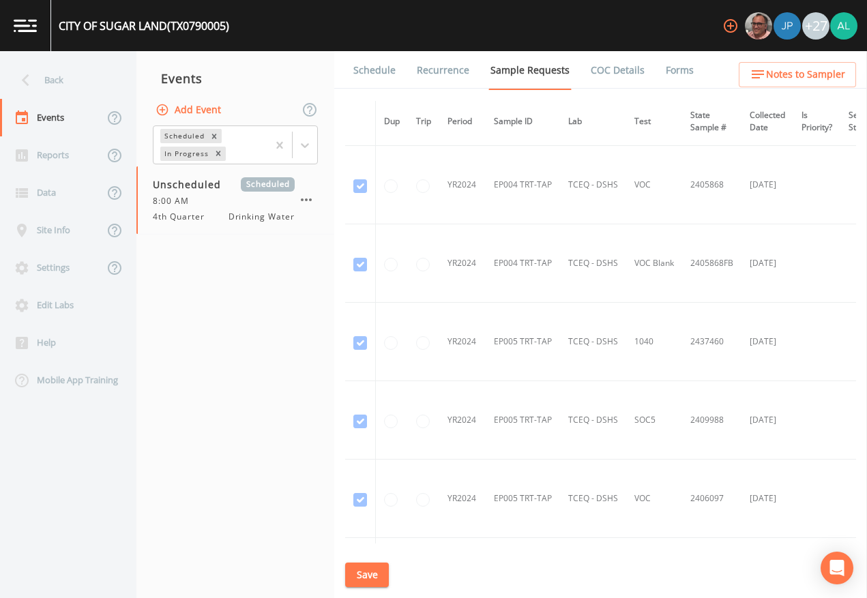
scroll to position [886, 0]
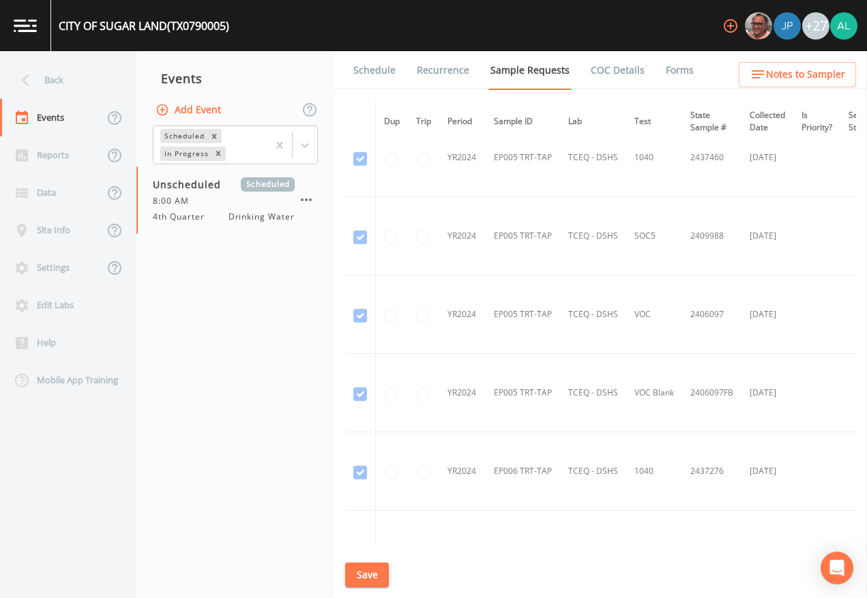
click at [368, 66] on link "Schedule" at bounding box center [374, 70] width 46 height 38
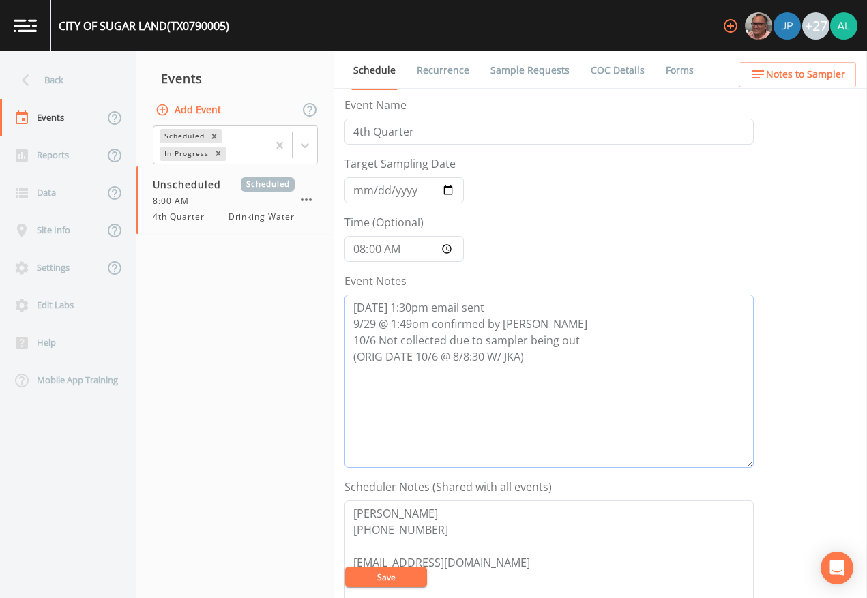
click at [557, 368] on textarea "[DATE] 1:30pm email sent 9/29 @ 1:49om confirmed by [PERSON_NAME] 10/6 Not coll…" at bounding box center [548, 381] width 409 height 173
type textarea "[DATE] 1:30pm email sent 9/29 @ 1:49om confirmed by [PERSON_NAME] 10/6 Not coll…"
click at [400, 575] on button "Save" at bounding box center [386, 577] width 82 height 20
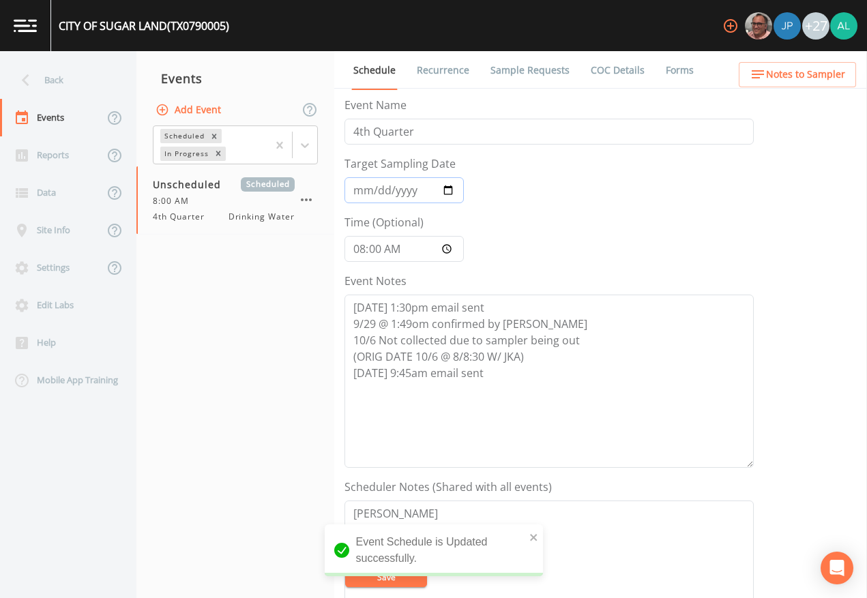
click at [354, 191] on input "Target Sampling Date" at bounding box center [403, 190] width 119 height 26
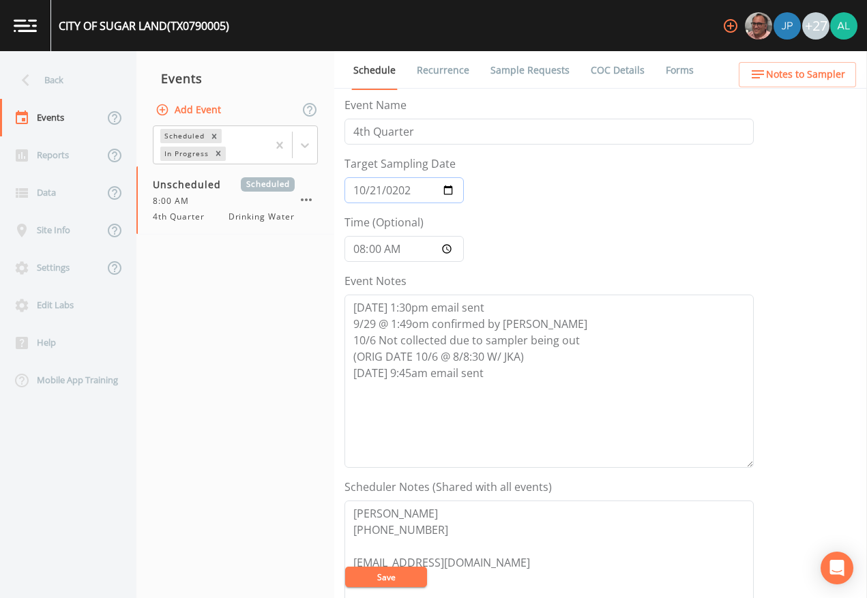
type input "[DATE]"
click at [408, 579] on button "Save" at bounding box center [386, 577] width 82 height 20
click at [85, 71] on div "Back" at bounding box center [61, 80] width 123 height 38
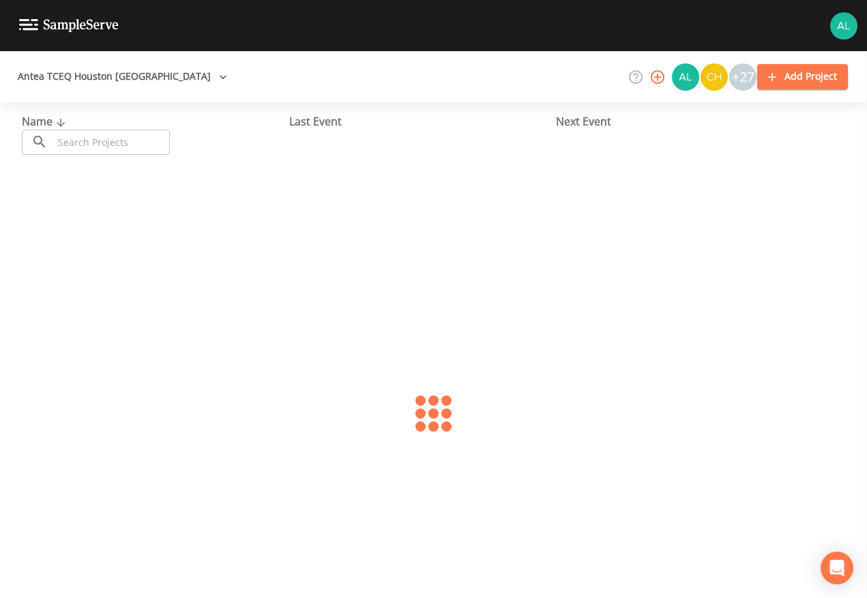
drag, startPoint x: 100, startPoint y: 109, endPoint x: 97, endPoint y: 126, distance: 17.3
click at [100, 111] on div "Name ​ ​ Last Event Next Event" at bounding box center [433, 133] width 867 height 63
click at [95, 134] on input "text" at bounding box center [111, 142] width 117 height 25
type input "0790511"
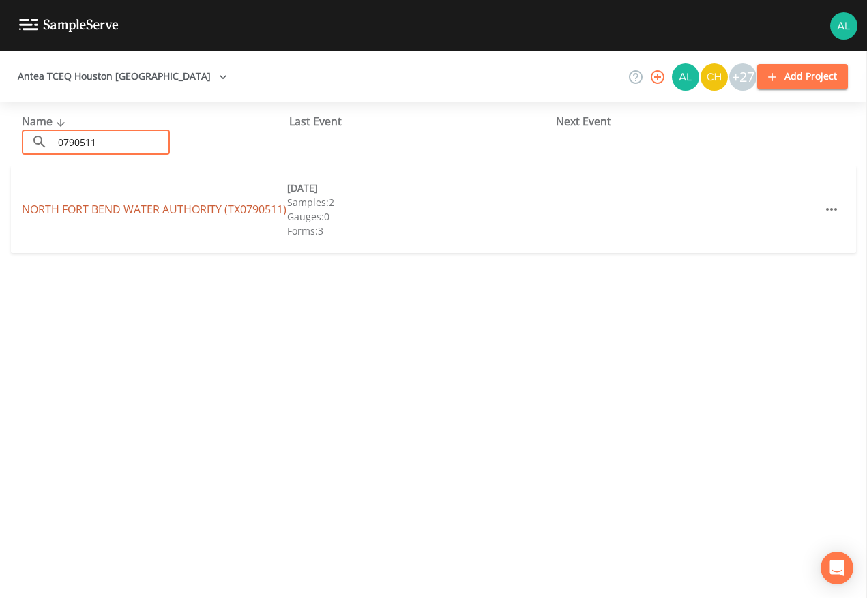
click at [96, 208] on link "NORTH FORT BEND WATER AUTHORITY (TX0790511)" at bounding box center [154, 209] width 265 height 15
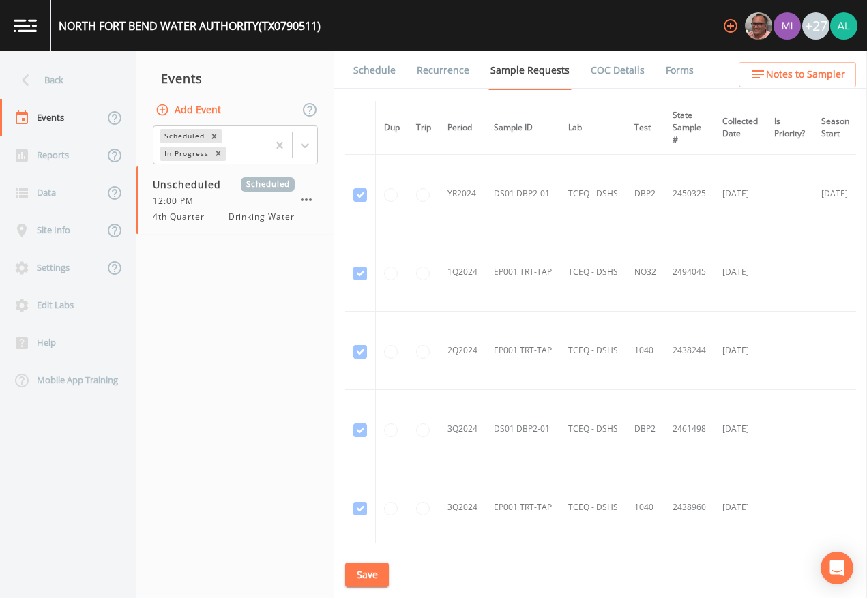
click at [384, 83] on link "Schedule" at bounding box center [374, 70] width 46 height 38
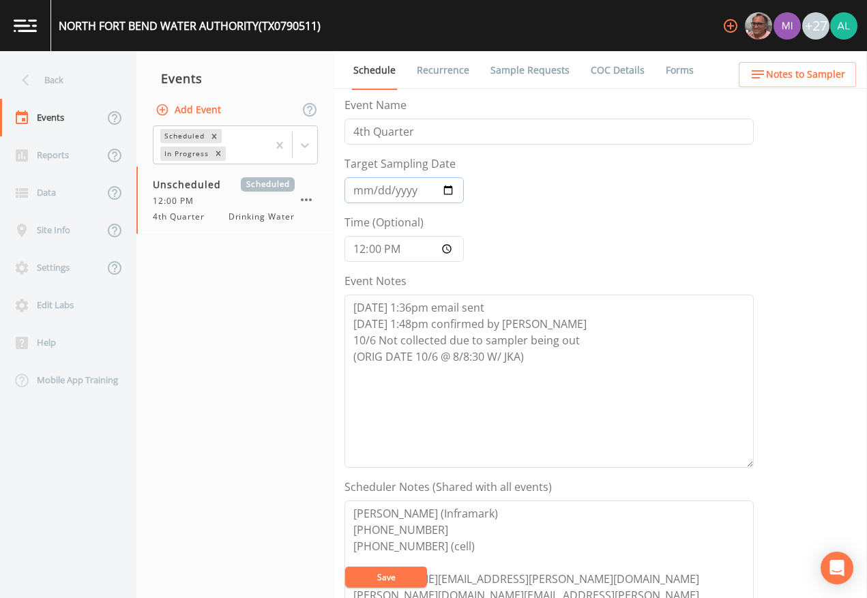
click at [369, 194] on input "Target Sampling Date" at bounding box center [403, 190] width 119 height 26
type input "[DATE]"
click at [605, 360] on textarea "[DATE] 1:36pm email sent [DATE] 1:48pm confirmed by [PERSON_NAME] 10/6 Not coll…" at bounding box center [548, 381] width 409 height 173
type textarea "[DATE] 1:36pm email sent [DATE] 1:48pm confirmed by [PERSON_NAME] 10/6 Not coll…"
click at [366, 584] on button "Save" at bounding box center [386, 577] width 82 height 20
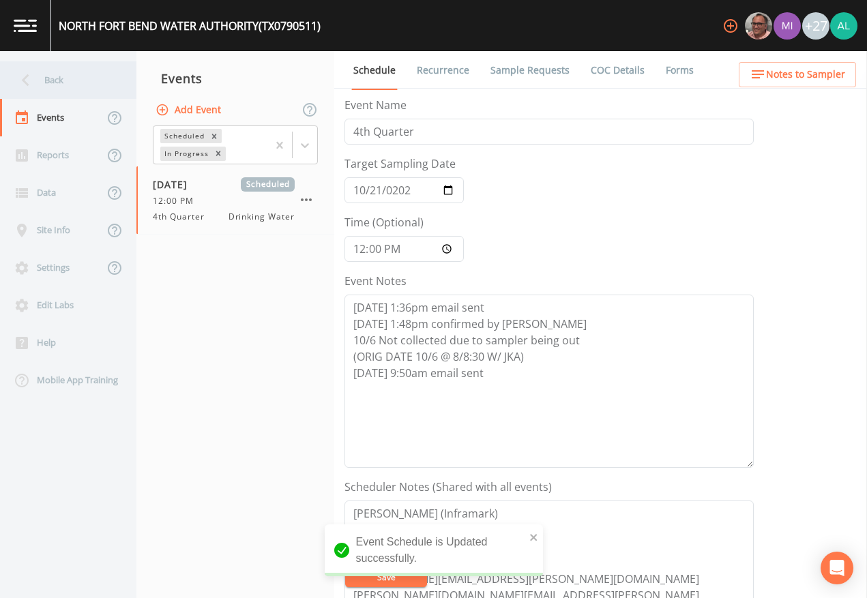
click at [82, 61] on div "Back" at bounding box center [61, 80] width 123 height 38
